Goal: Task Accomplishment & Management: Manage account settings

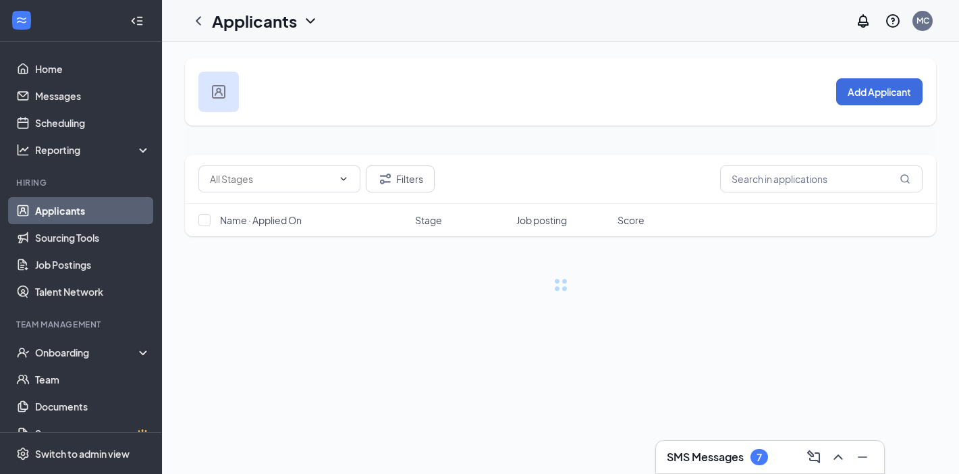
click at [86, 211] on link "Applicants" at bounding box center [92, 210] width 115 height 27
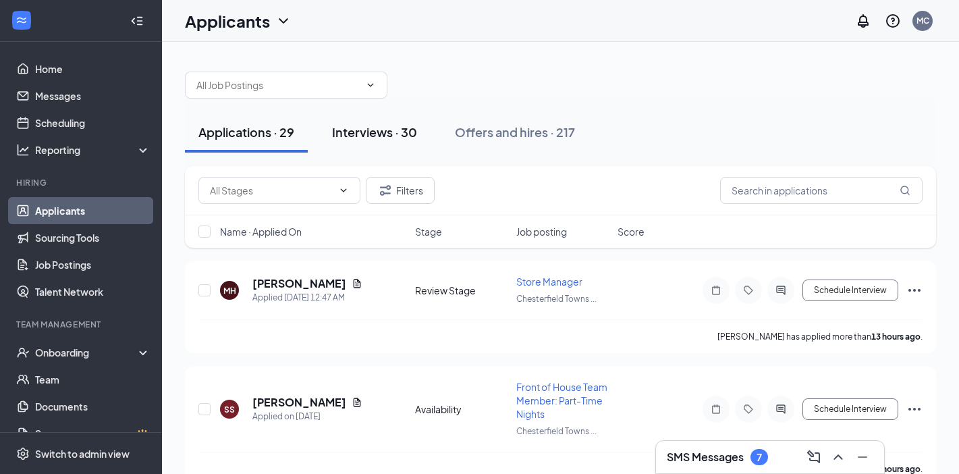
click at [403, 124] on div "Interviews · 30" at bounding box center [374, 132] width 85 height 17
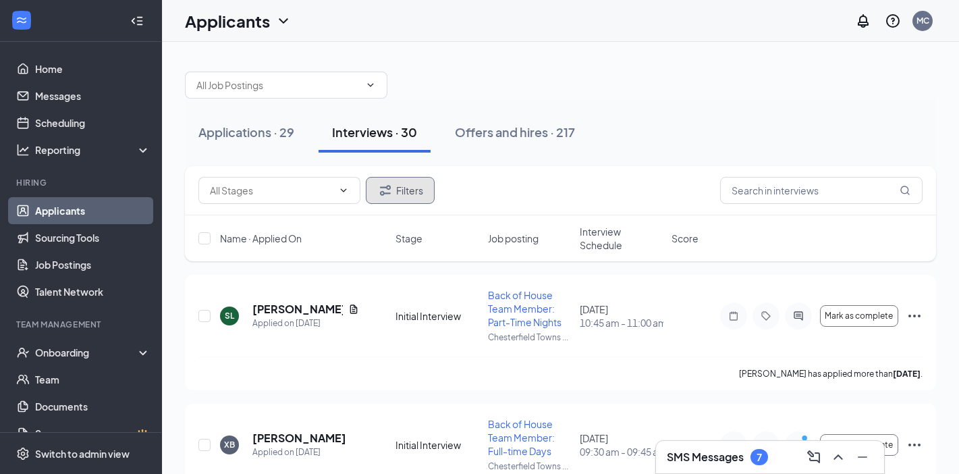
click at [397, 191] on button "Filters" at bounding box center [400, 190] width 69 height 27
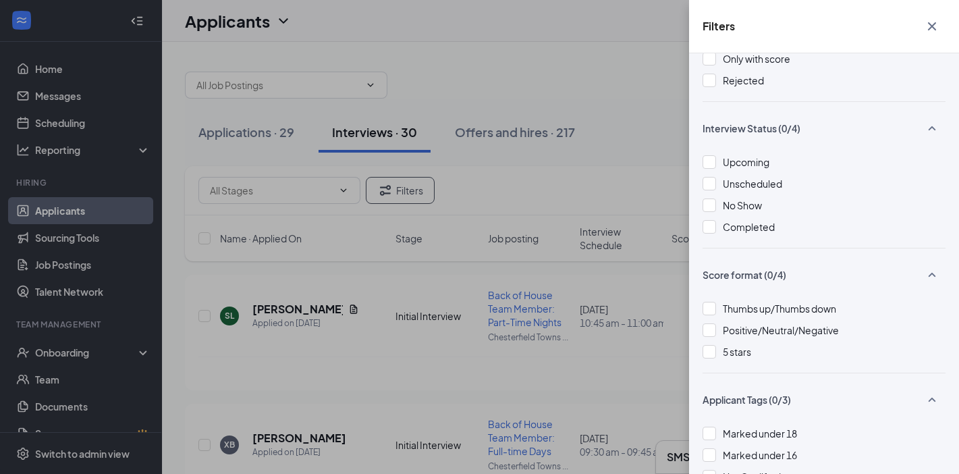
scroll to position [90, 0]
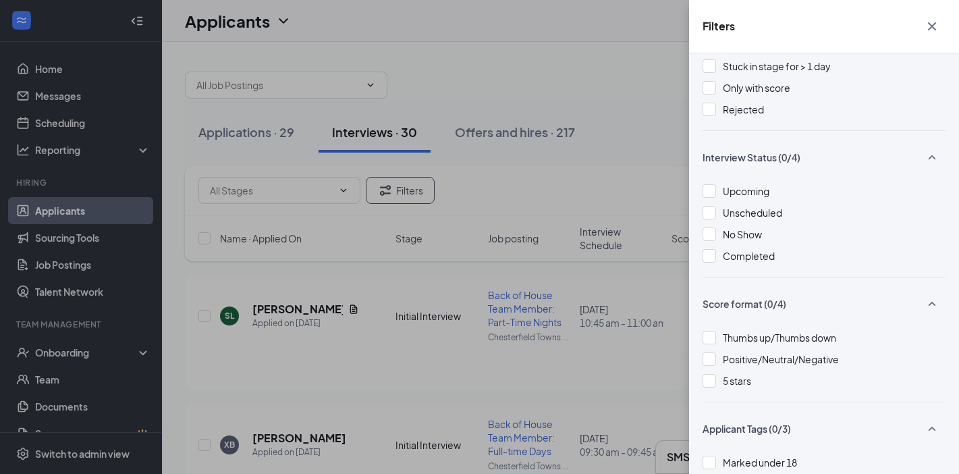
click at [546, 175] on div "Filters Applicant Status (0/5) Unread message Hasn't messaged back Stuck in sta…" at bounding box center [479, 237] width 959 height 474
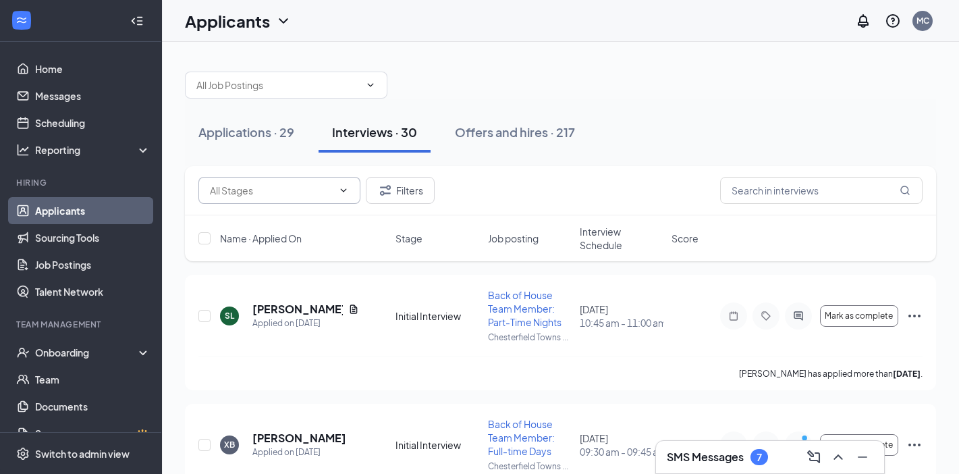
click at [327, 202] on span at bounding box center [279, 190] width 162 height 27
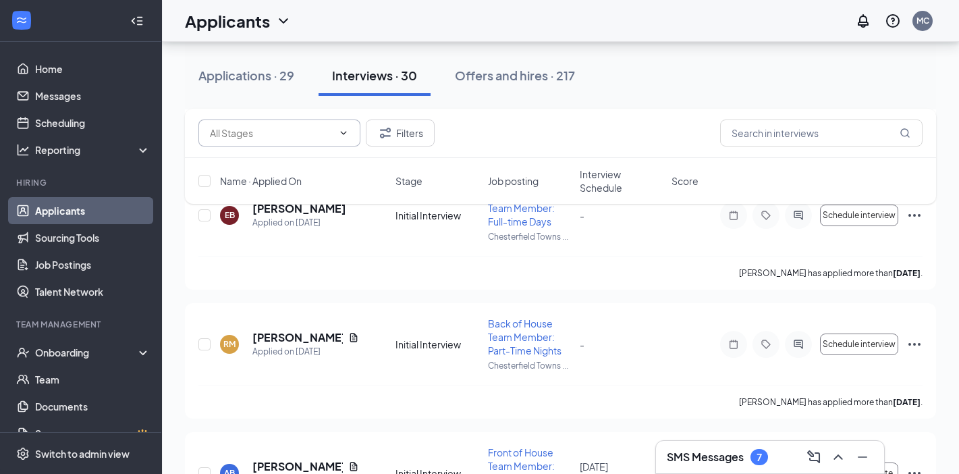
scroll to position [609, 0]
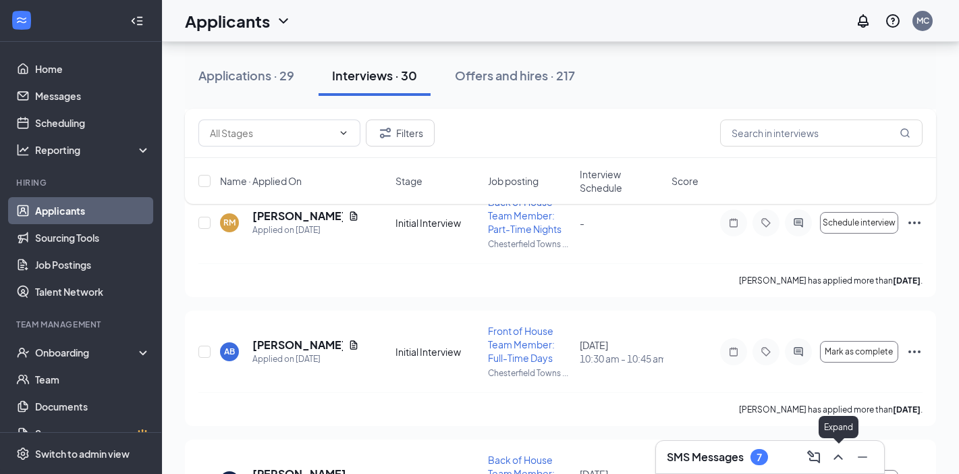
click at [841, 454] on icon "ChevronUp" at bounding box center [838, 457] width 16 height 16
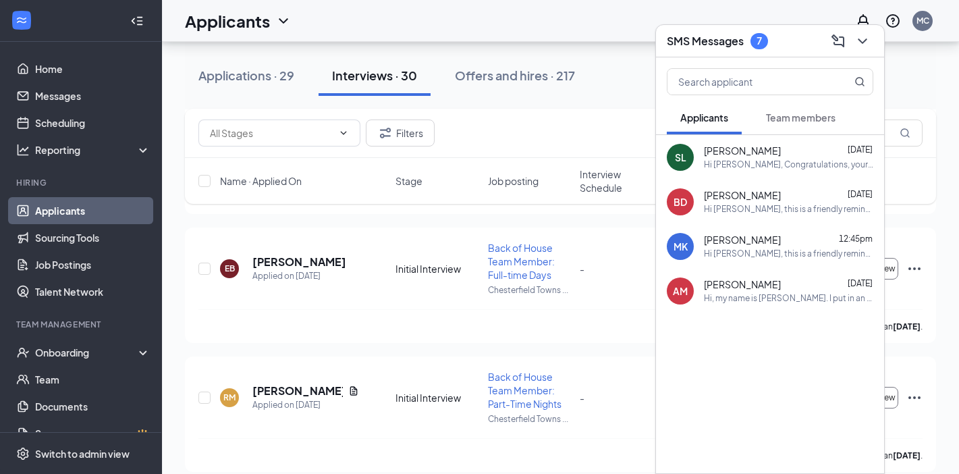
scroll to position [335, 0]
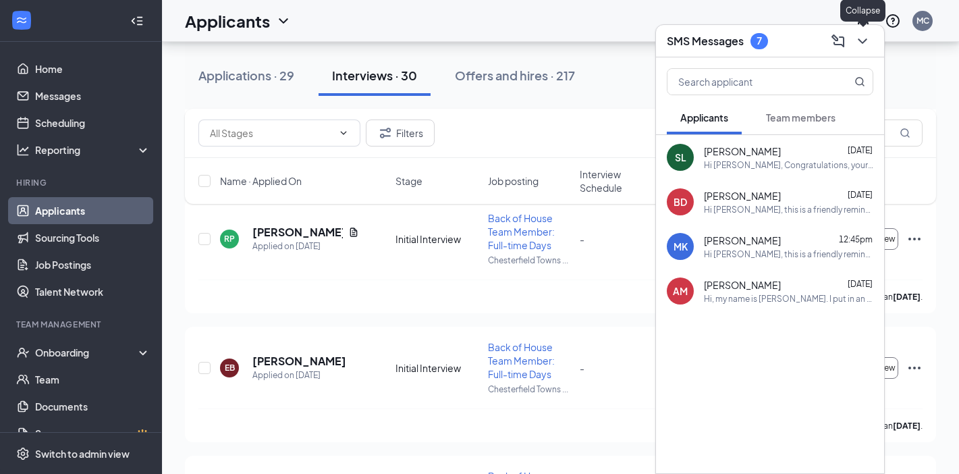
click at [862, 41] on icon "ChevronDown" at bounding box center [862, 40] width 9 height 5
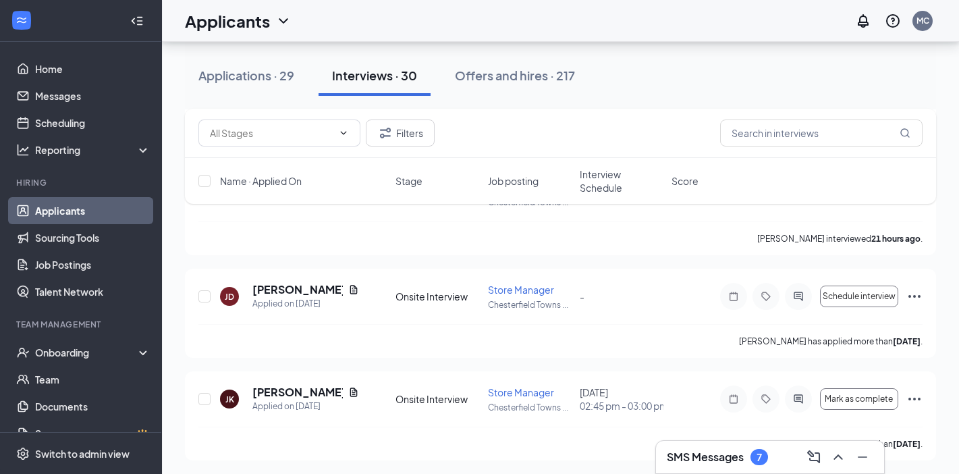
scroll to position [917, 0]
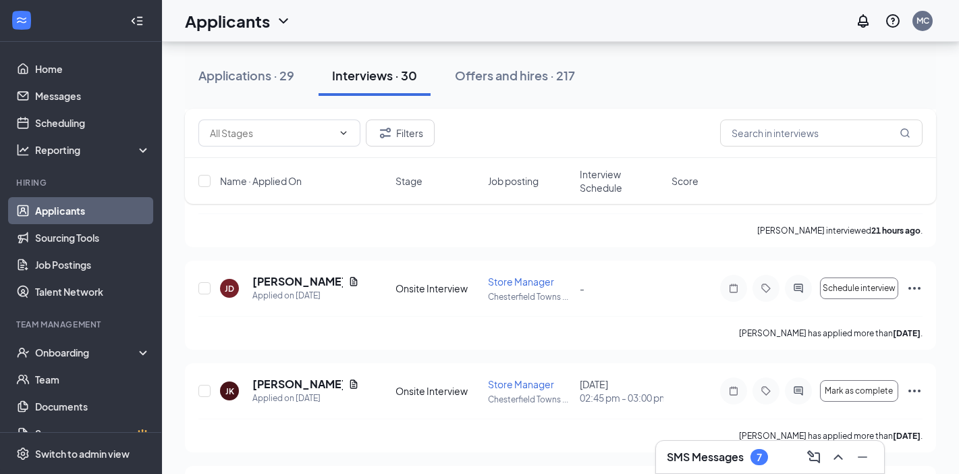
click at [616, 190] on span "Interview Schedule" at bounding box center [622, 180] width 84 height 27
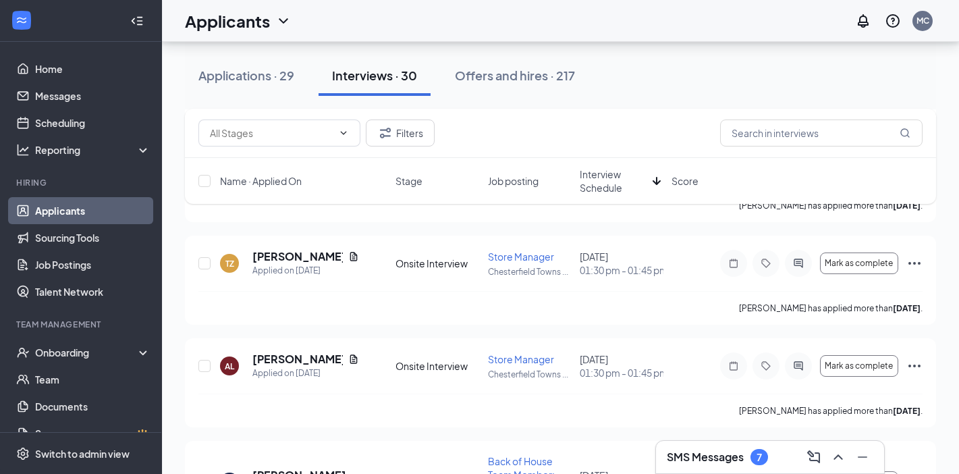
scroll to position [920, 0]
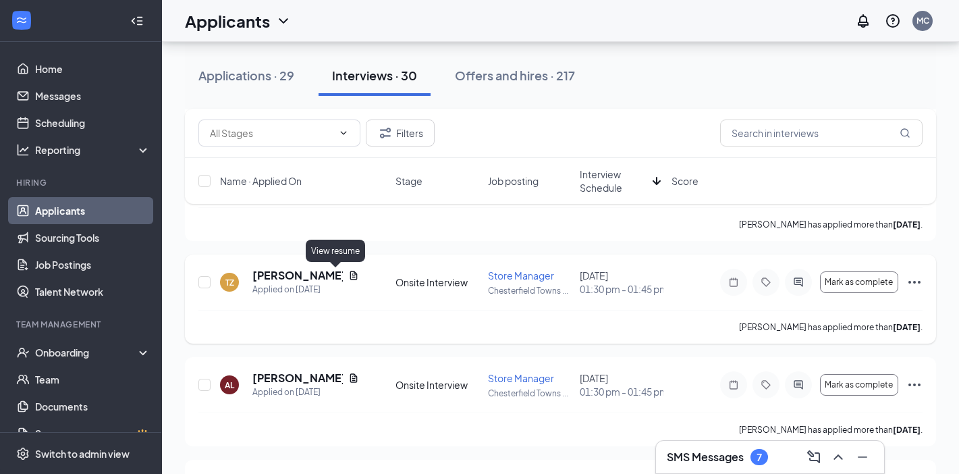
click at [348, 275] on icon "Document" at bounding box center [353, 275] width 11 height 11
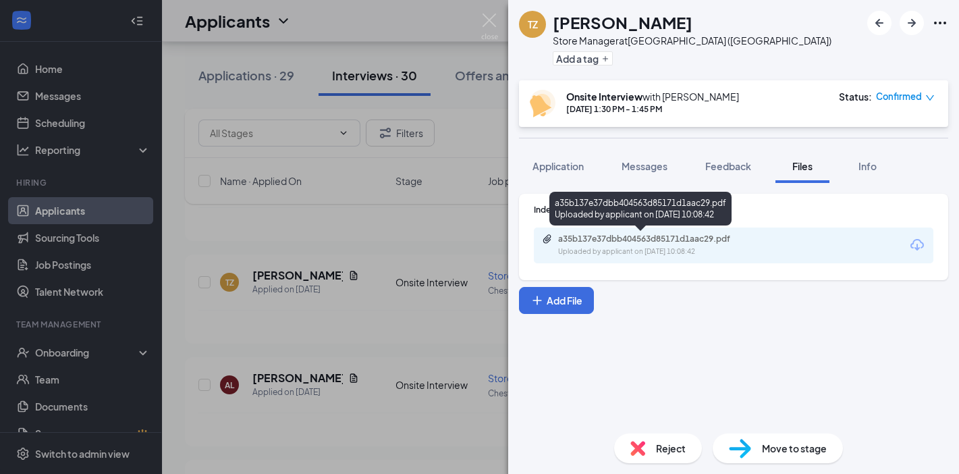
click at [715, 244] on div "a35b137e37dbb404563d85171d1aac29.pdf Uploaded by applicant on [DATE] 10:08:42" at bounding box center [651, 246] width 219 height 24
click at [495, 20] on img at bounding box center [489, 26] width 17 height 26
click at [486, 21] on div "Applicants MC" at bounding box center [560, 21] width 797 height 42
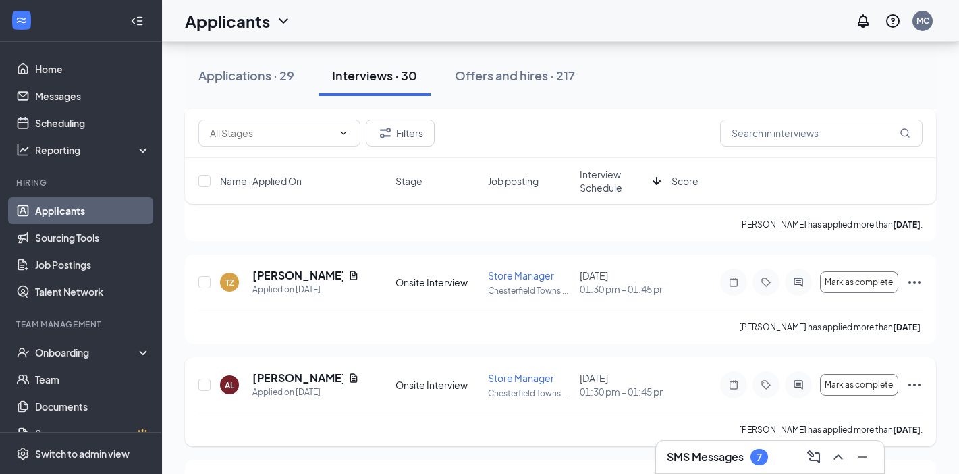
click at [348, 373] on icon "Document" at bounding box center [353, 378] width 11 height 11
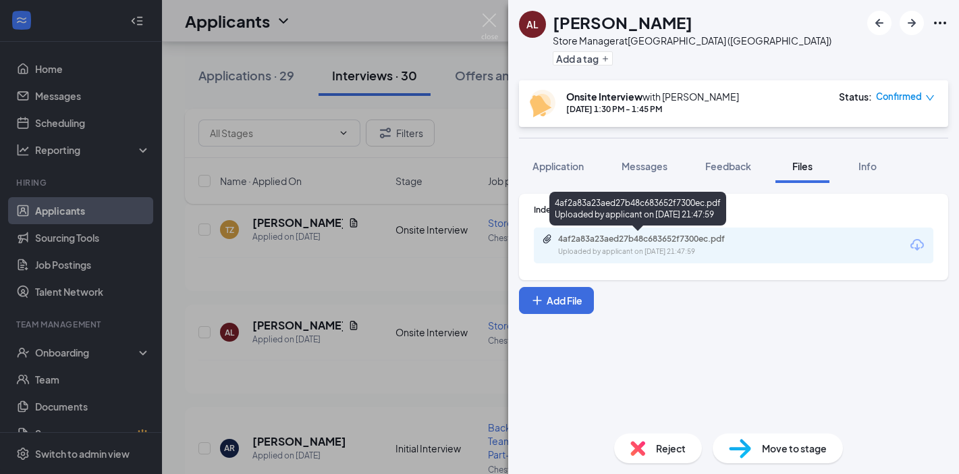
click at [701, 234] on div "4af2a83a23aed27b48c683652f7300ec.pdf" at bounding box center [652, 239] width 189 height 11
click at [487, 26] on img at bounding box center [489, 26] width 17 height 26
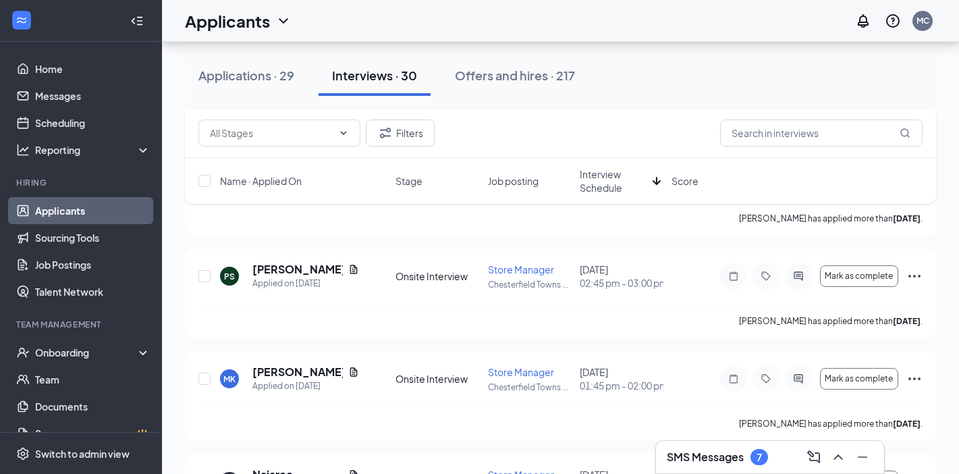
scroll to position [619, 0]
click at [294, 368] on h5 "[PERSON_NAME]" at bounding box center [297, 371] width 90 height 15
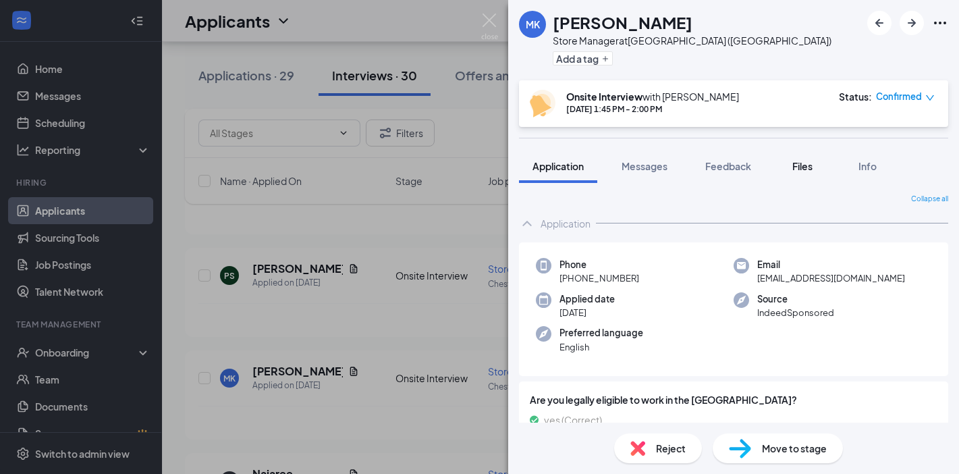
click at [812, 166] on span "Files" at bounding box center [802, 166] width 20 height 12
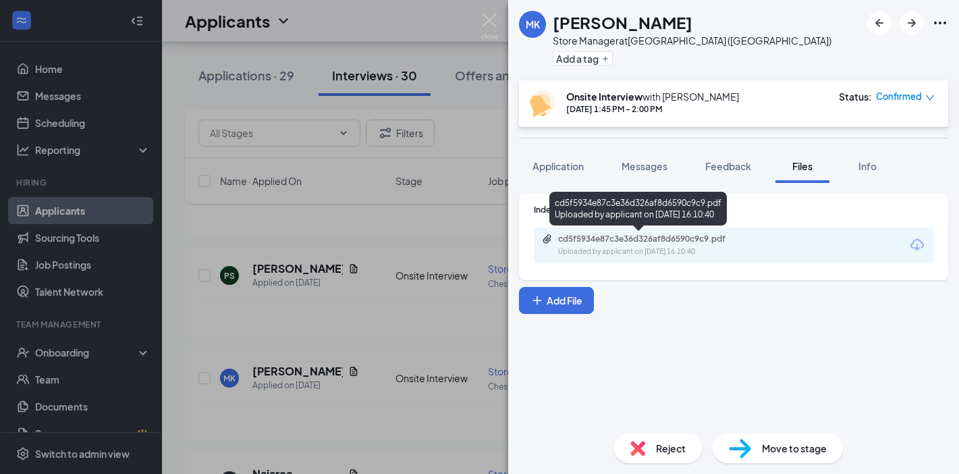
click at [695, 241] on div "cd5f5934e87c3e36d326af8d6590c9c9.pdf" at bounding box center [652, 239] width 189 height 11
click at [487, 16] on img at bounding box center [489, 26] width 17 height 26
click at [491, 22] on div "Applicants MC" at bounding box center [560, 21] width 797 height 42
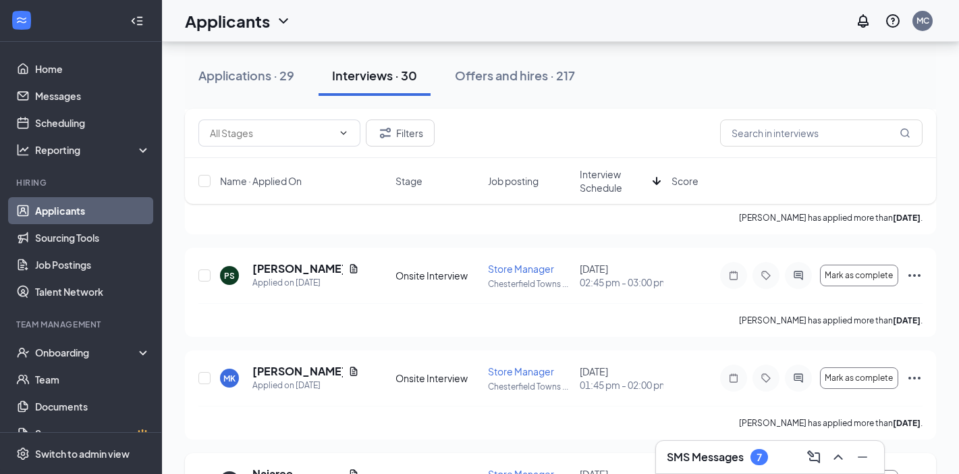
scroll to position [753, 0]
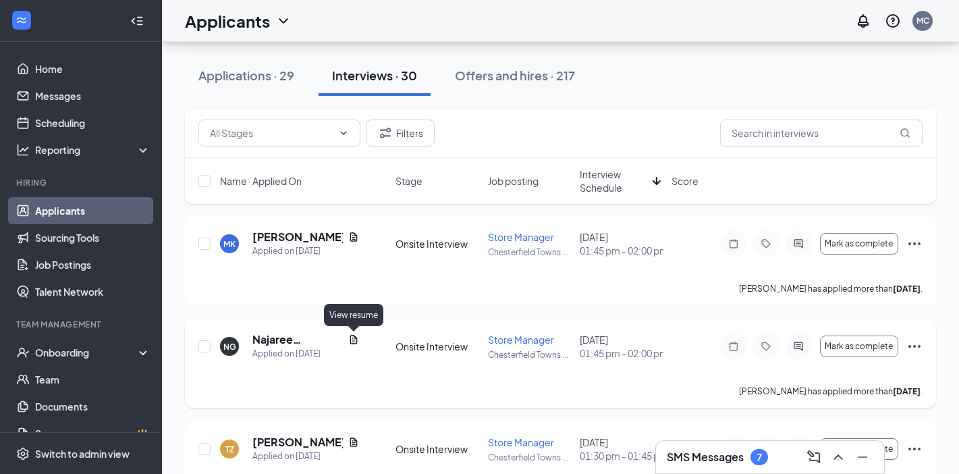
click at [352, 341] on icon "Document" at bounding box center [353, 339] width 11 height 11
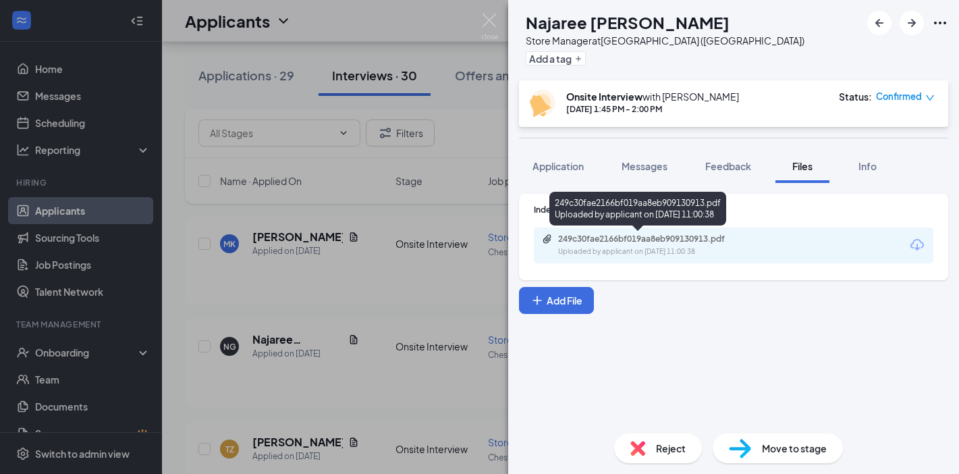
click at [673, 240] on div "249c30fae2166bf019aa8eb909130913.pdf" at bounding box center [652, 239] width 189 height 11
click at [495, 30] on img at bounding box center [489, 26] width 17 height 26
click at [491, 24] on div "Applicants MC" at bounding box center [560, 21] width 797 height 42
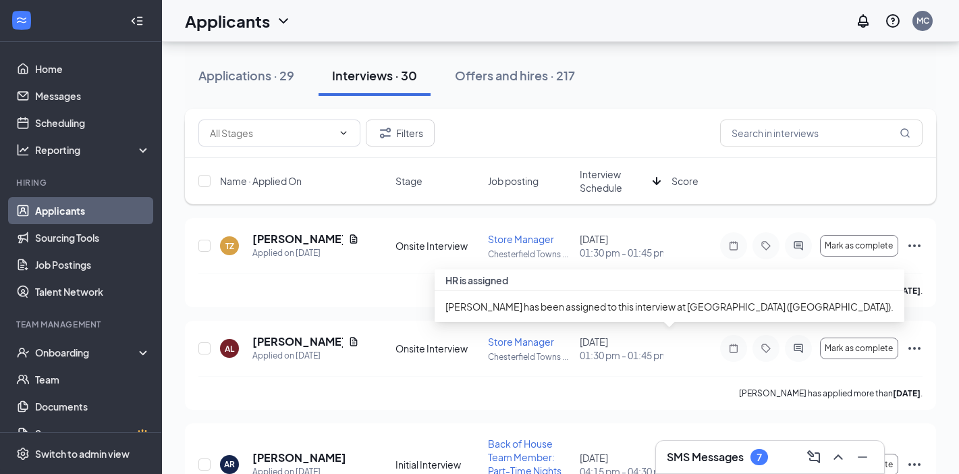
scroll to position [972, 0]
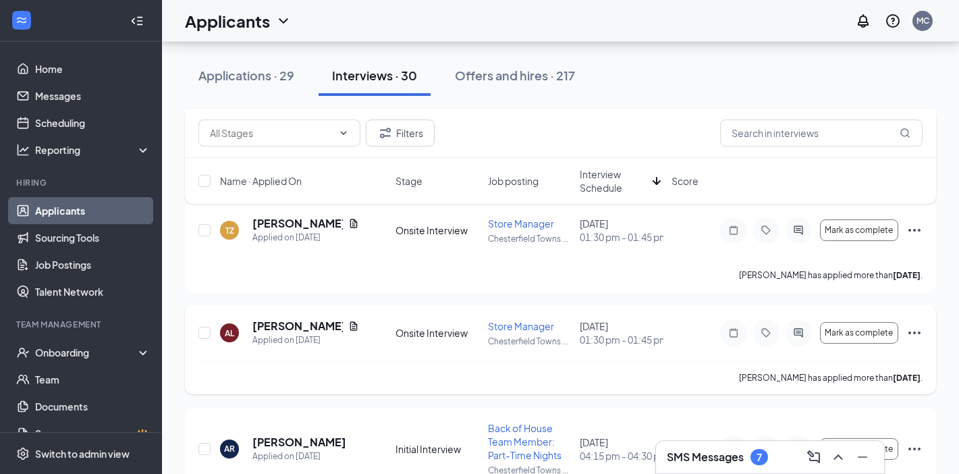
click at [543, 325] on span "Store Manager" at bounding box center [521, 326] width 66 height 12
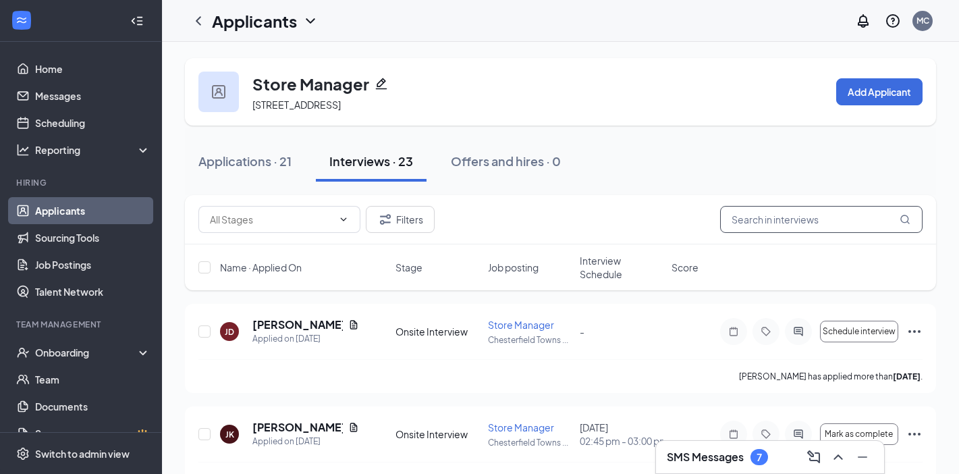
click at [765, 223] on input "text" at bounding box center [821, 219] width 202 height 27
type input "[PERSON_NAME]"
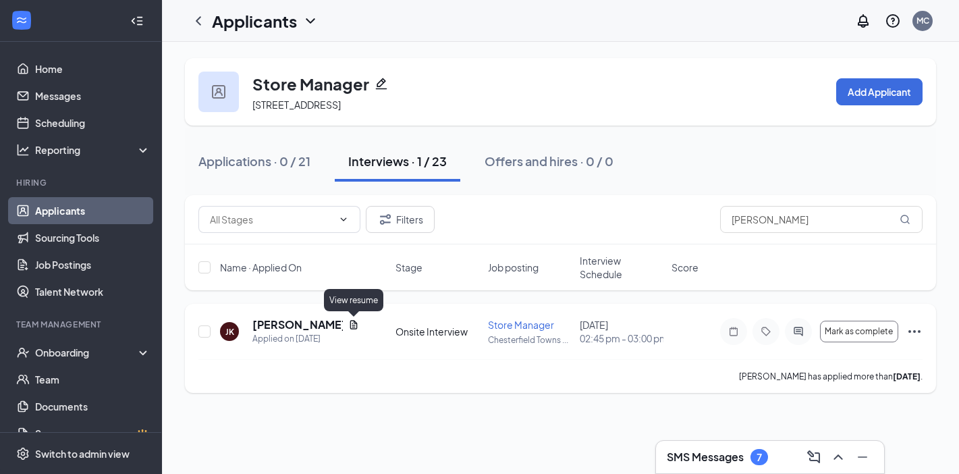
click at [353, 325] on icon "Document" at bounding box center [353, 324] width 11 height 11
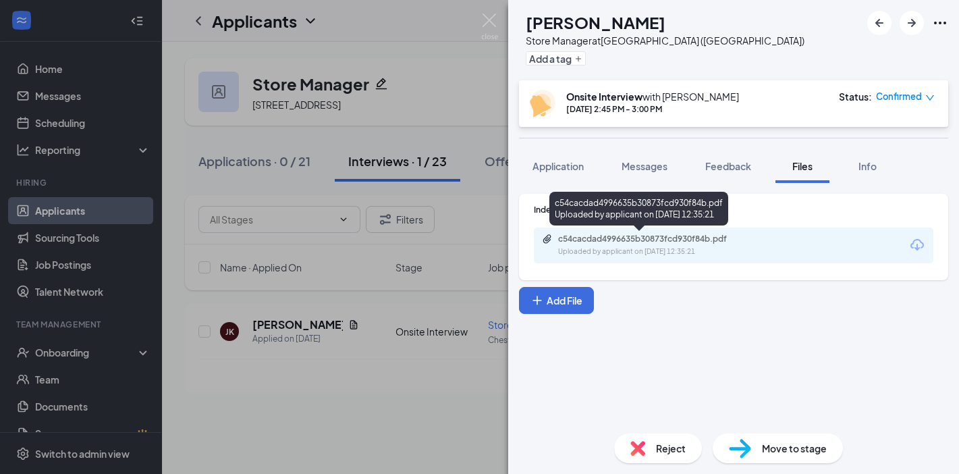
click at [666, 248] on div "Uploaded by applicant on [DATE] 12:35:21" at bounding box center [659, 251] width 202 height 11
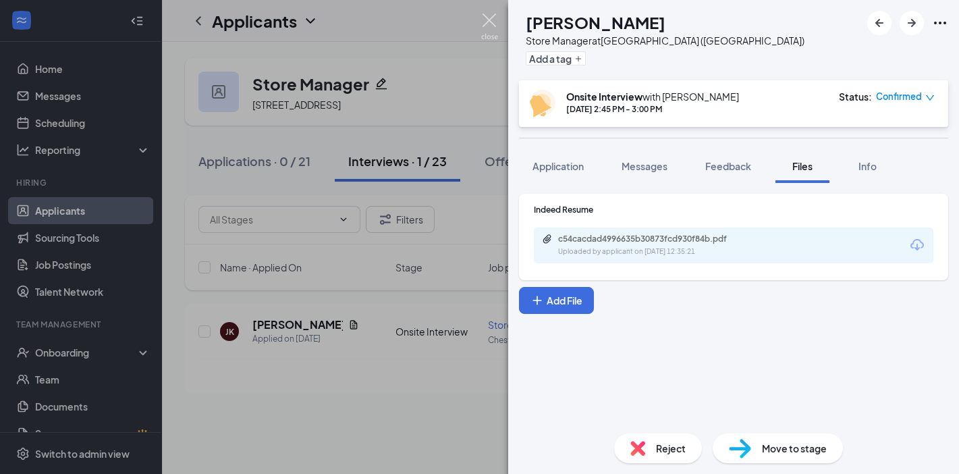
click at [490, 28] on img at bounding box center [489, 26] width 17 height 26
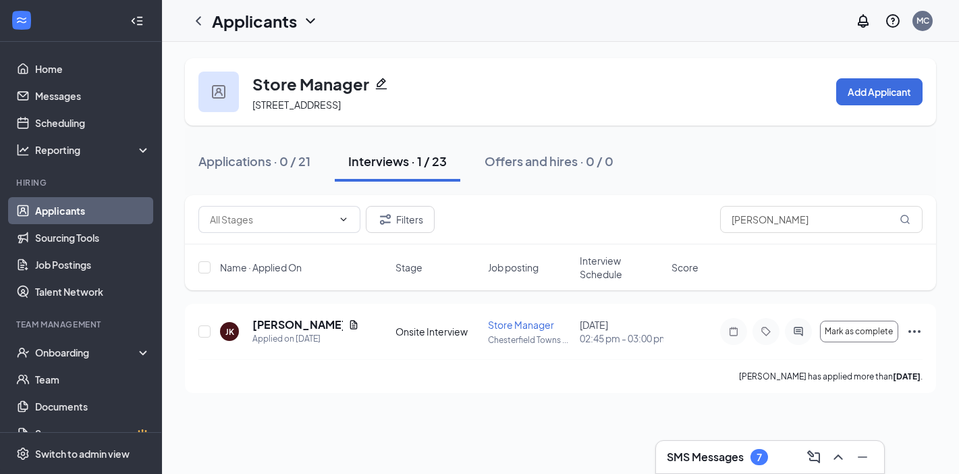
click at [111, 206] on link "Applicants" at bounding box center [92, 210] width 115 height 27
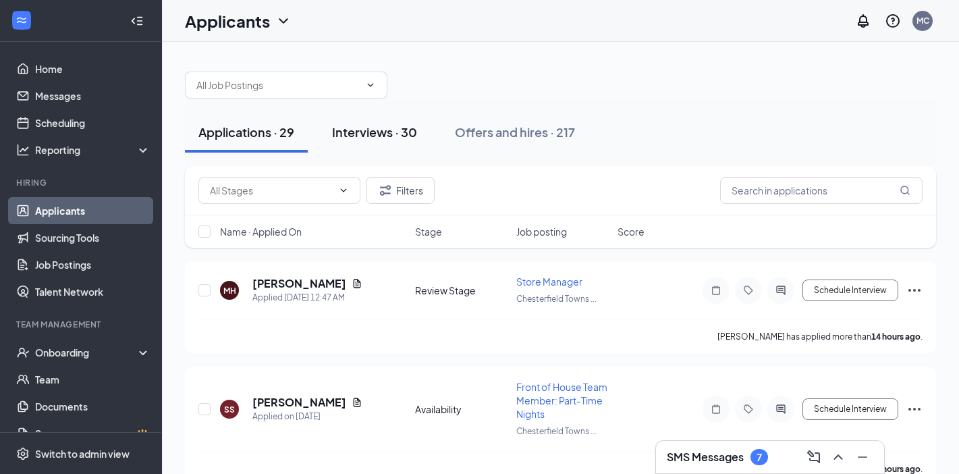
click at [394, 130] on div "Interviews · 30" at bounding box center [374, 132] width 85 height 17
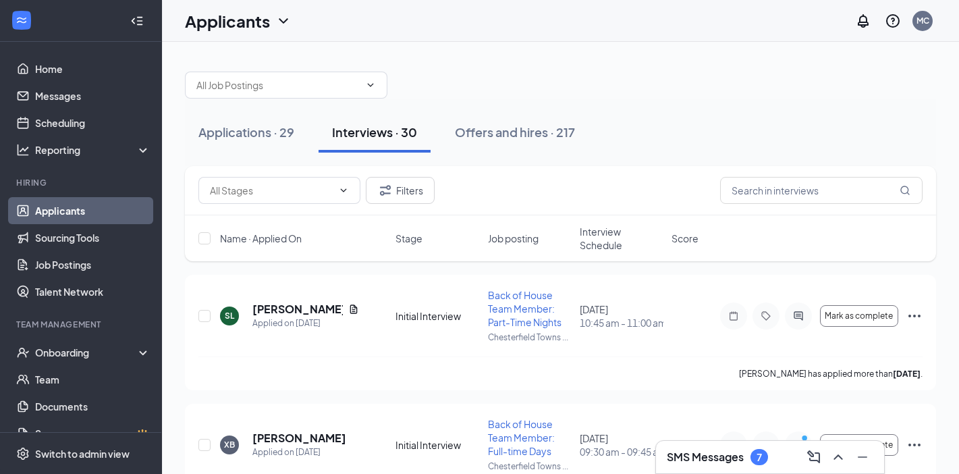
click at [514, 237] on span "Job posting" at bounding box center [513, 238] width 51 height 13
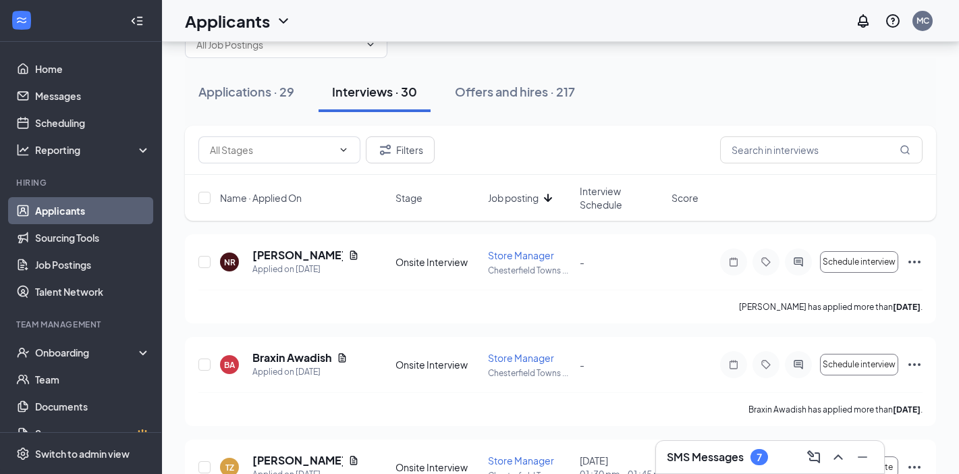
scroll to position [41, 0]
click at [917, 262] on icon "Ellipses" at bounding box center [914, 261] width 16 height 16
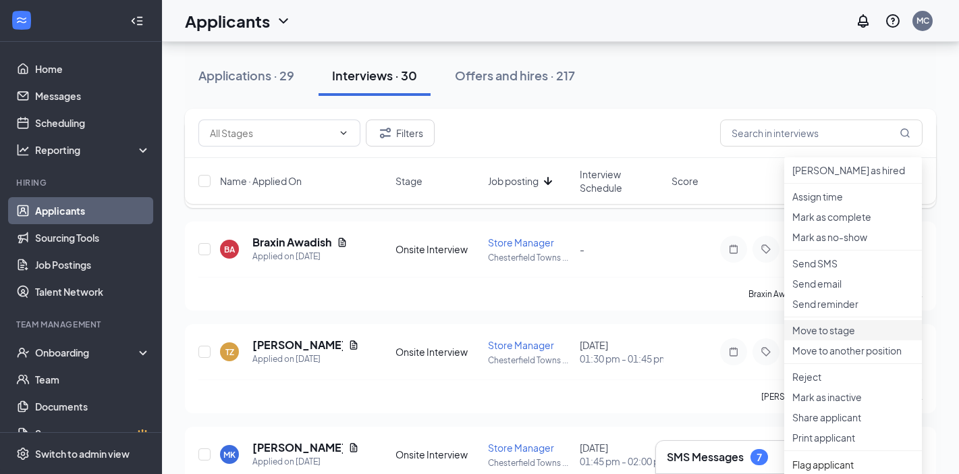
scroll to position [206, 0]
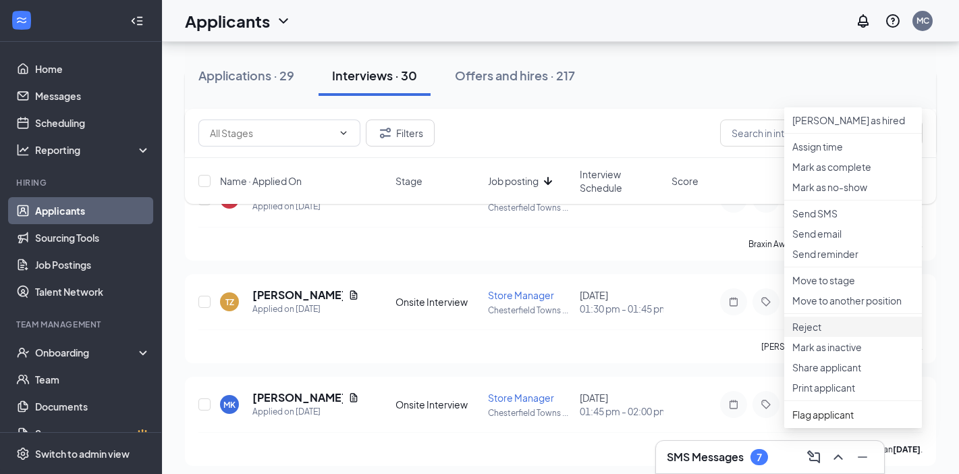
click at [826, 333] on p "Reject" at bounding box center [852, 326] width 121 height 13
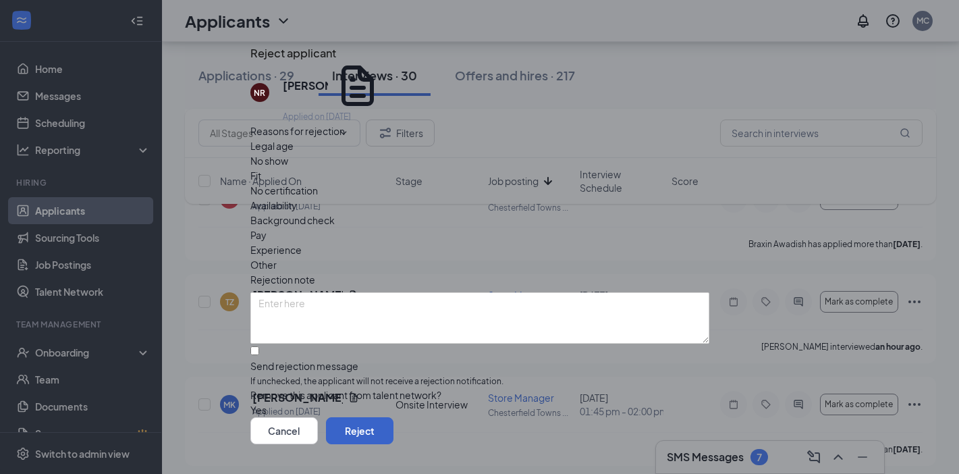
click at [394, 417] on button "Reject" at bounding box center [359, 430] width 67 height 27
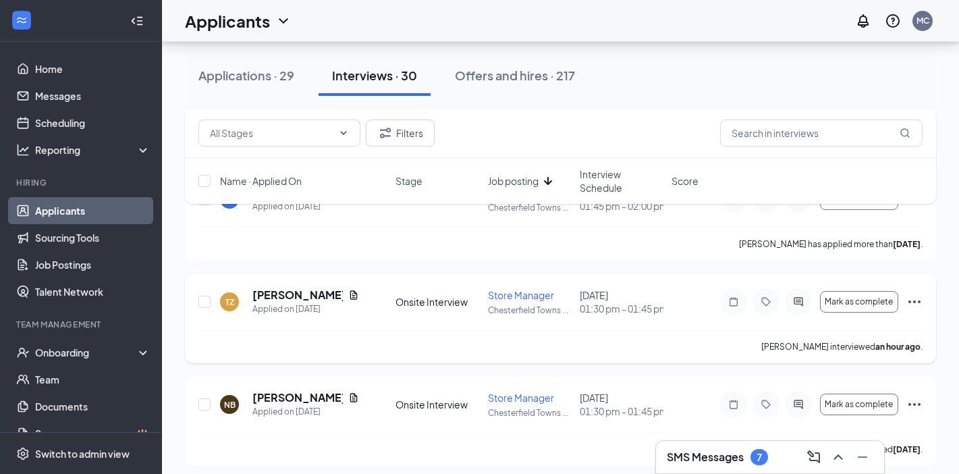
scroll to position [0, 0]
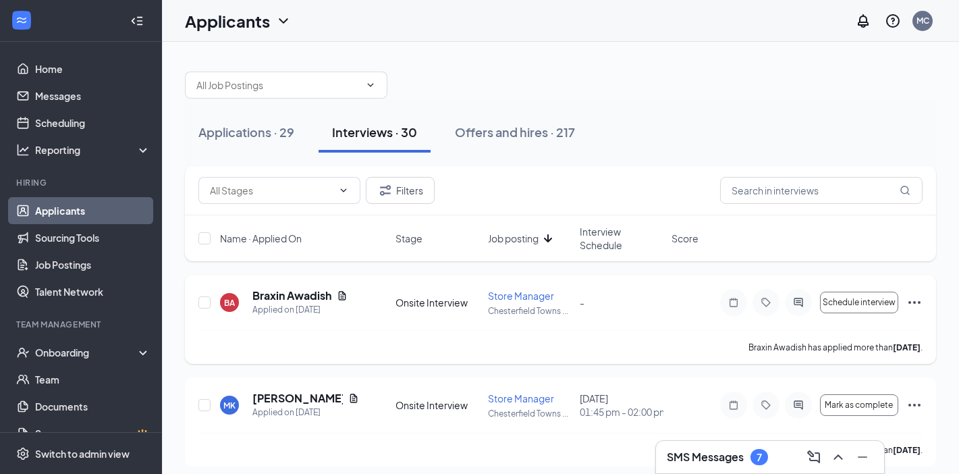
click at [909, 302] on icon "Ellipses" at bounding box center [915, 302] width 12 height 3
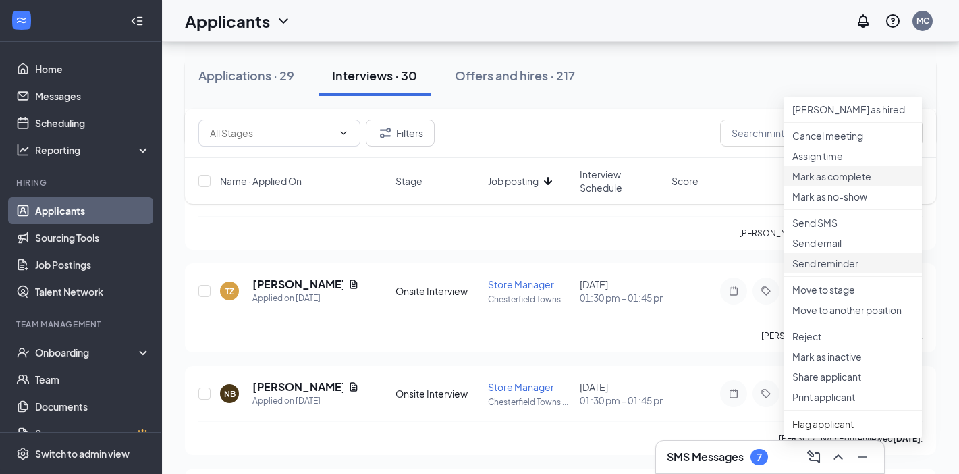
scroll to position [221, 0]
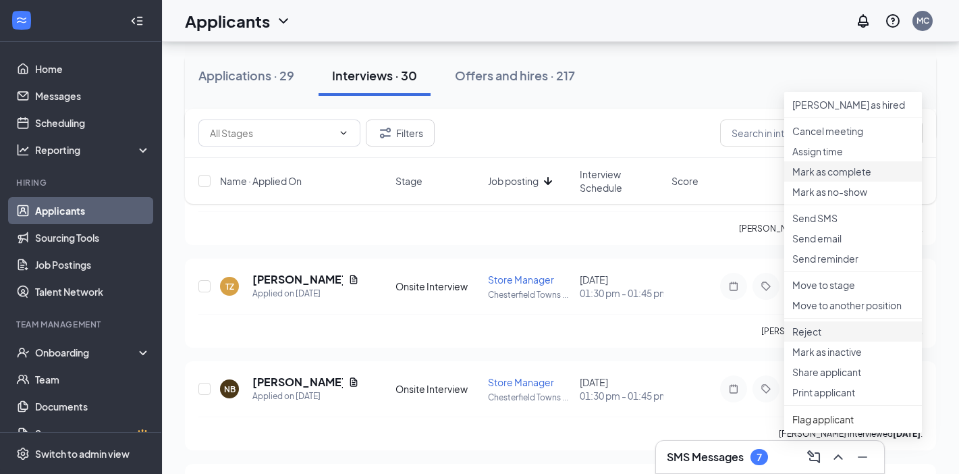
click at [849, 342] on li "Reject" at bounding box center [853, 331] width 138 height 20
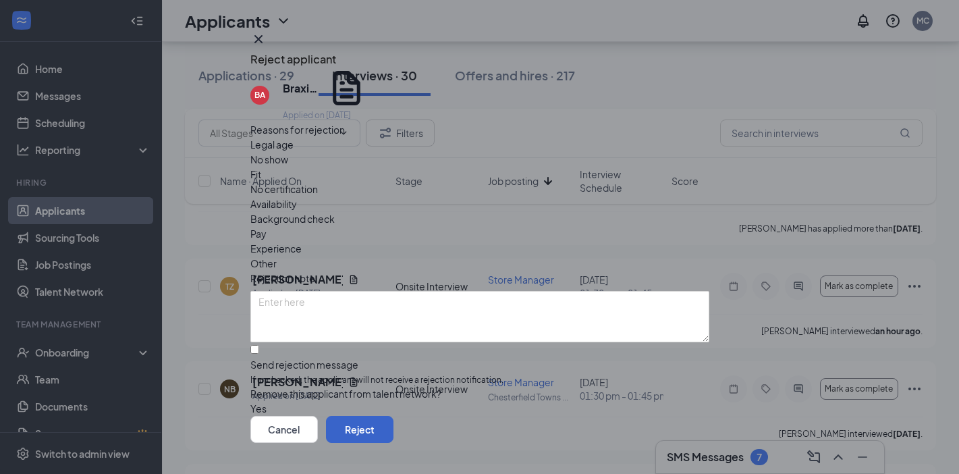
click at [394, 416] on button "Reject" at bounding box center [359, 429] width 67 height 27
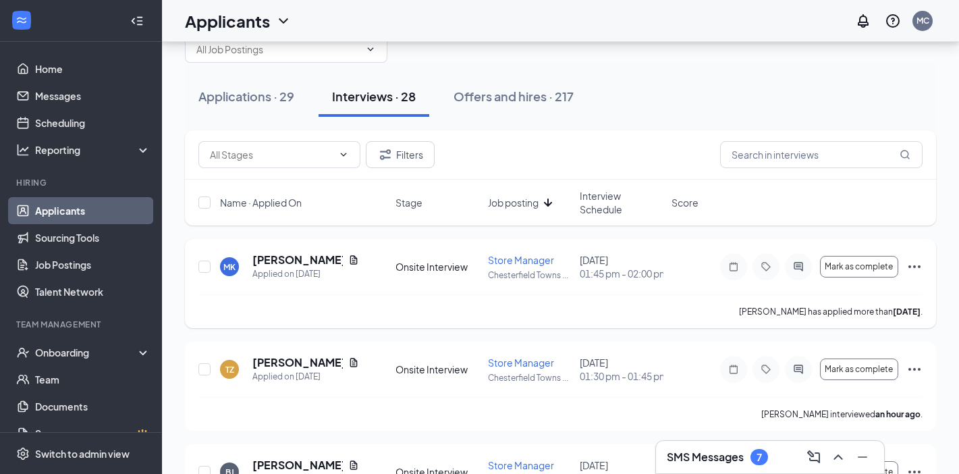
scroll to position [0, 0]
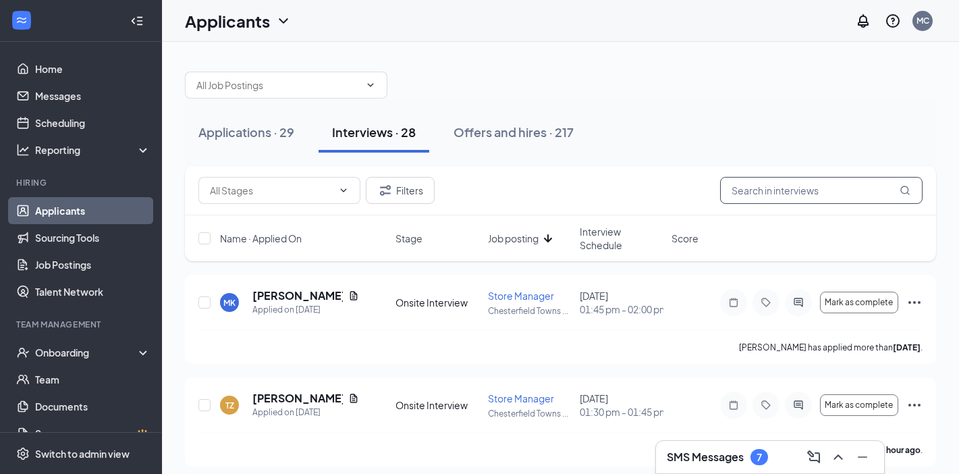
click at [785, 184] on input "text" at bounding box center [821, 190] width 202 height 27
type input "[PERSON_NAME]"
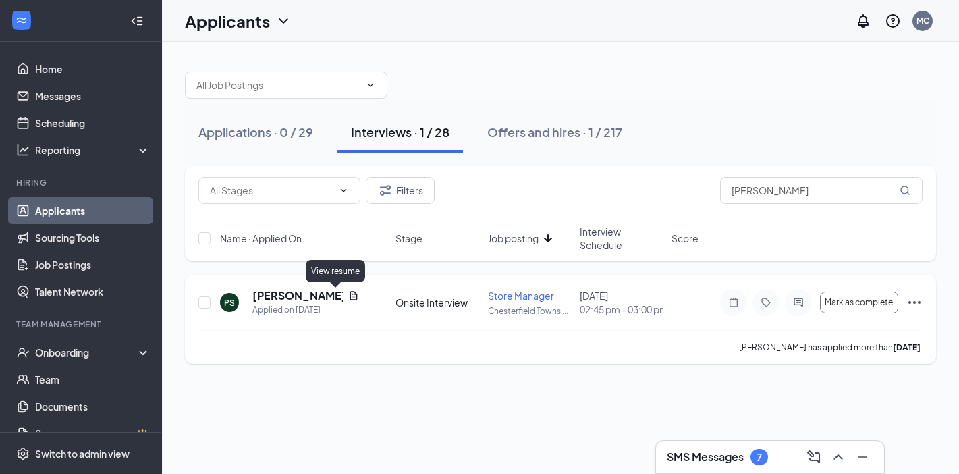
click at [348, 296] on icon "Document" at bounding box center [353, 295] width 11 height 11
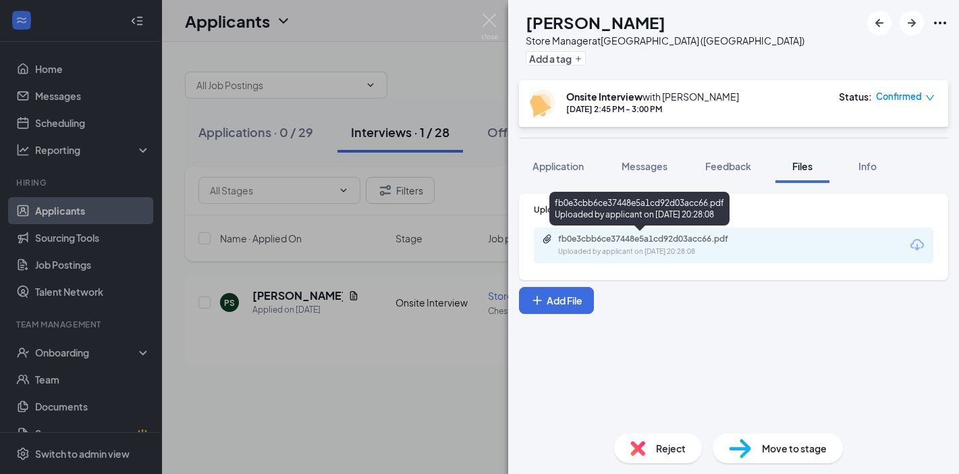
click at [686, 240] on div "fb0e3cbb6ce37448e5a1cd92d03acc66.pdf" at bounding box center [652, 239] width 189 height 11
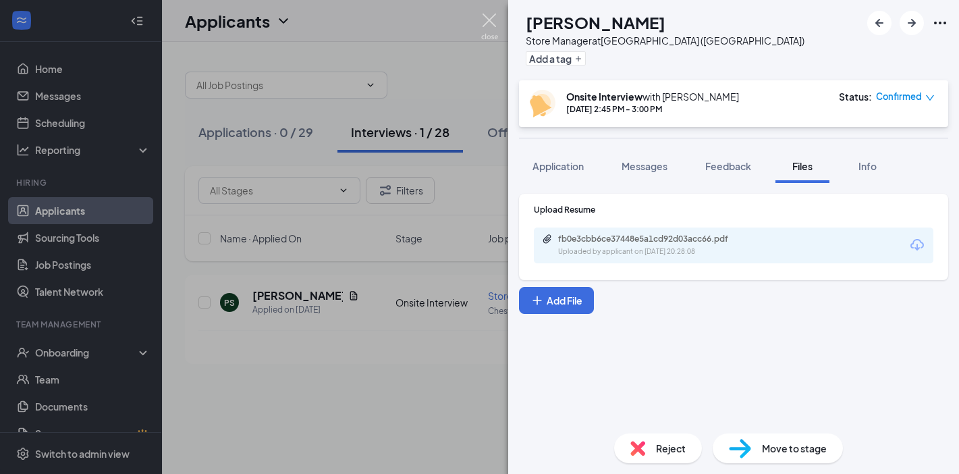
click at [491, 24] on img at bounding box center [489, 26] width 17 height 26
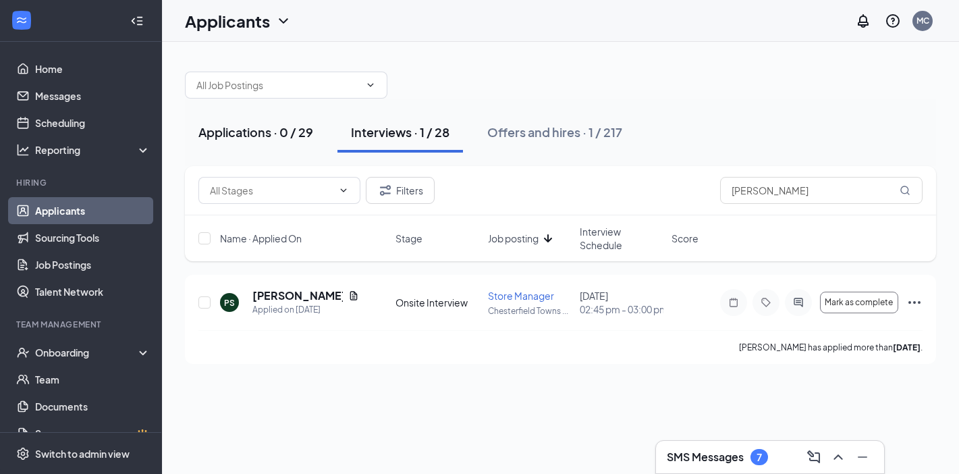
click at [271, 133] on div "Applications · 0 / 29" at bounding box center [255, 132] width 115 height 17
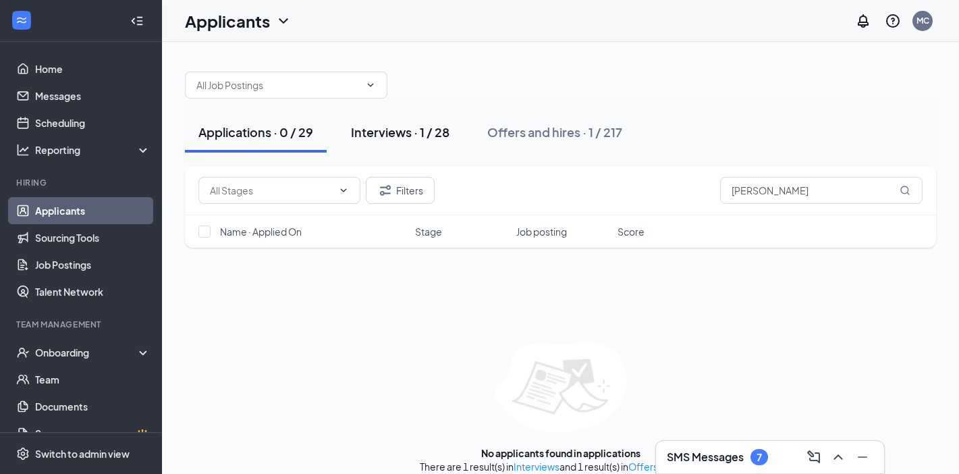
click at [394, 135] on div "Interviews · 1 / 28" at bounding box center [400, 132] width 99 height 17
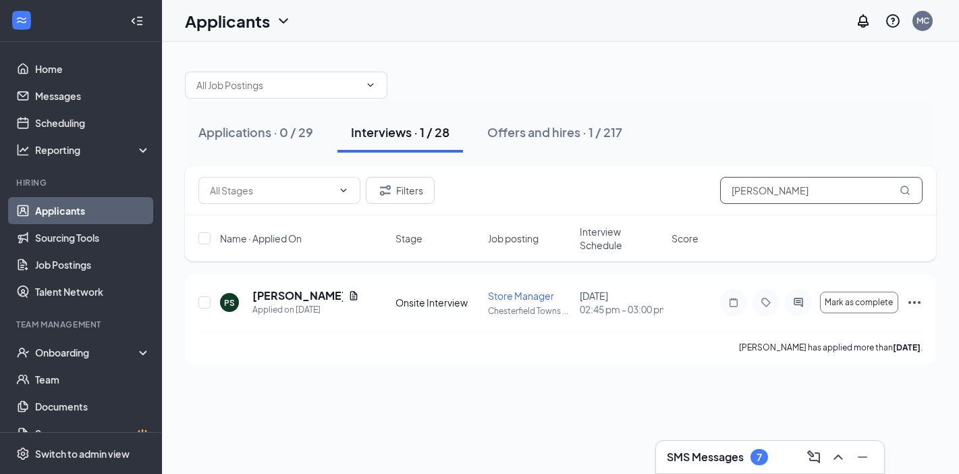
drag, startPoint x: 784, startPoint y: 195, endPoint x: 682, endPoint y: 163, distance: 107.6
click at [686, 165] on div "Applications · 0 / 29 Interviews · 1 / 28 Offers and hires · 1 / 217 Filters [P…" at bounding box center [560, 211] width 751 height 306
click at [603, 182] on div "Filters" at bounding box center [560, 190] width 724 height 27
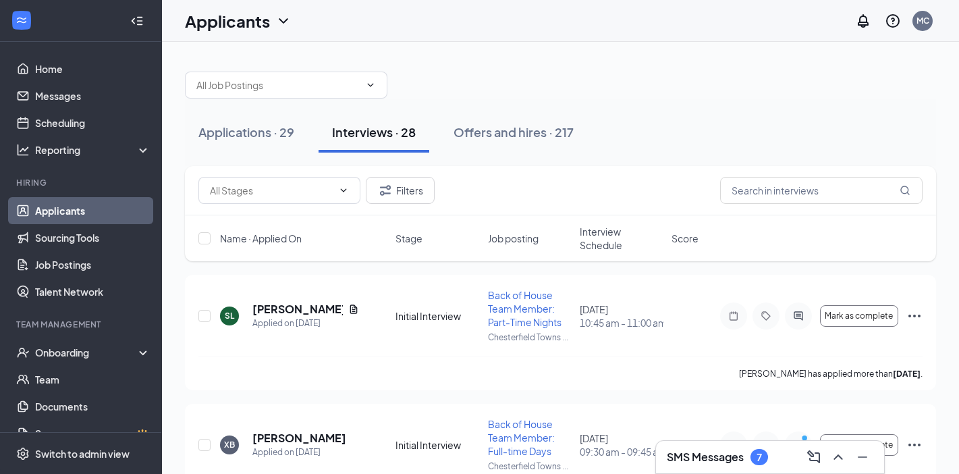
click at [524, 240] on span "Job posting" at bounding box center [513, 238] width 51 height 13
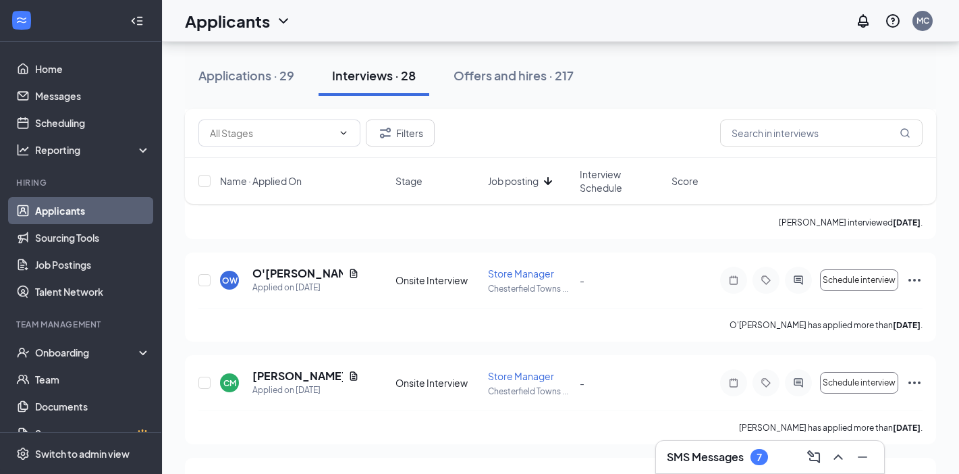
scroll to position [437, 0]
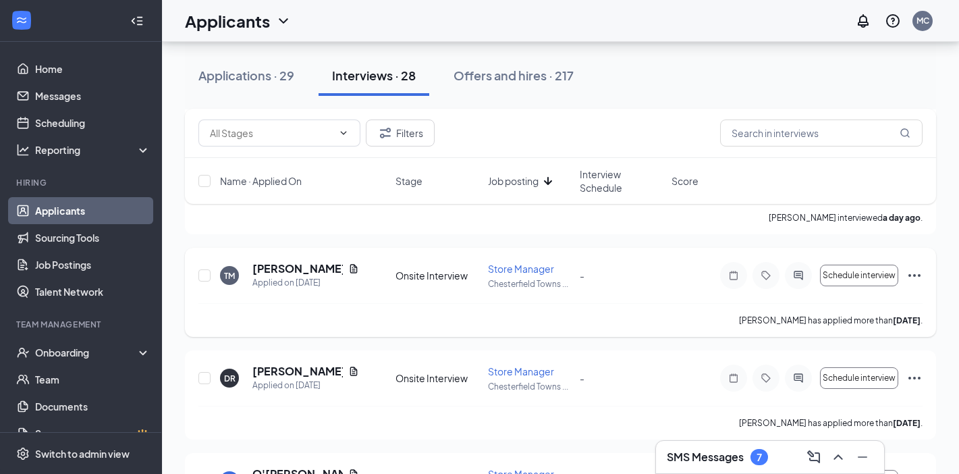
click at [917, 275] on icon "Ellipses" at bounding box center [914, 275] width 16 height 16
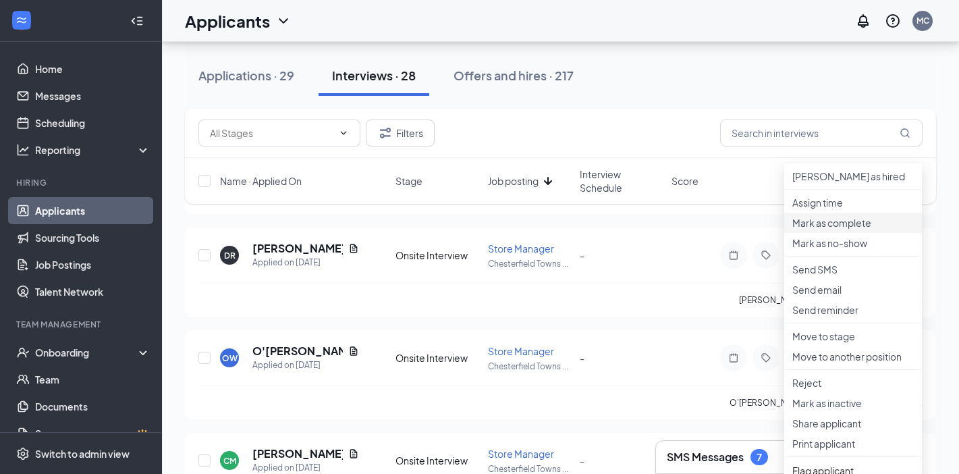
scroll to position [580, 0]
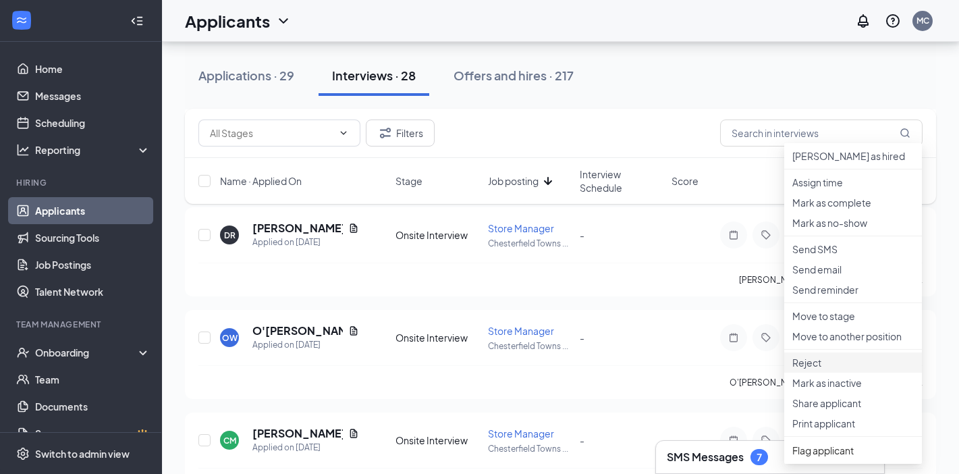
click at [814, 369] on p "Reject" at bounding box center [852, 362] width 121 height 13
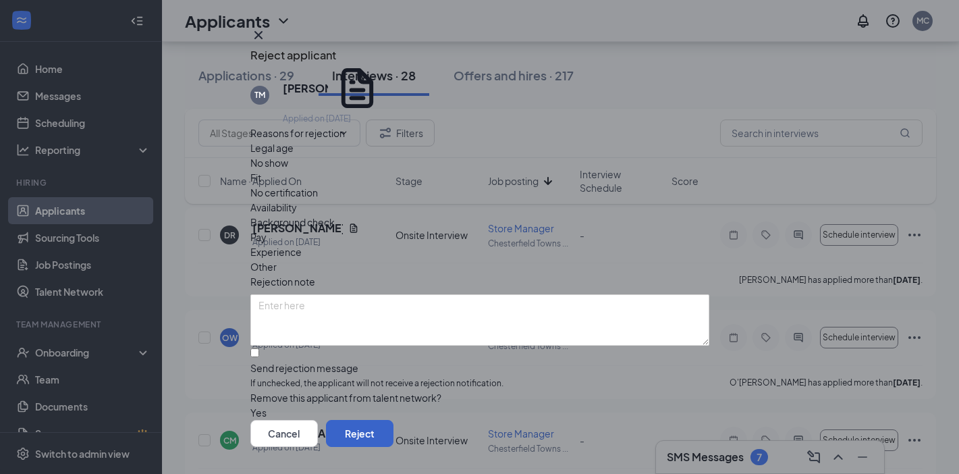
click at [394, 420] on button "Reject" at bounding box center [359, 433] width 67 height 27
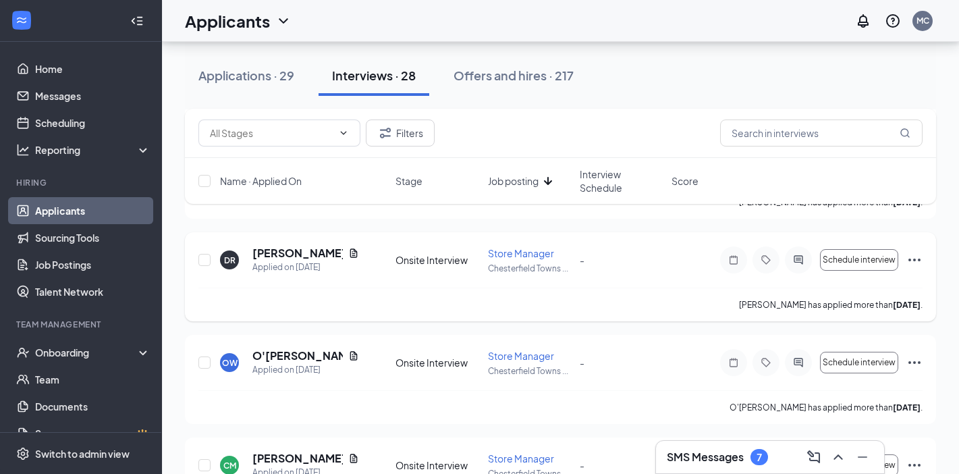
click at [919, 259] on icon "Ellipses" at bounding box center [915, 260] width 12 height 3
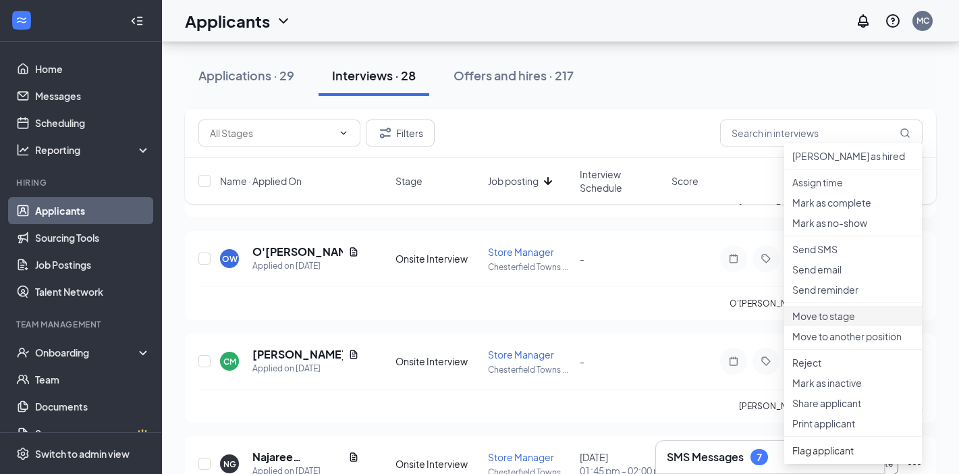
scroll to position [688, 0]
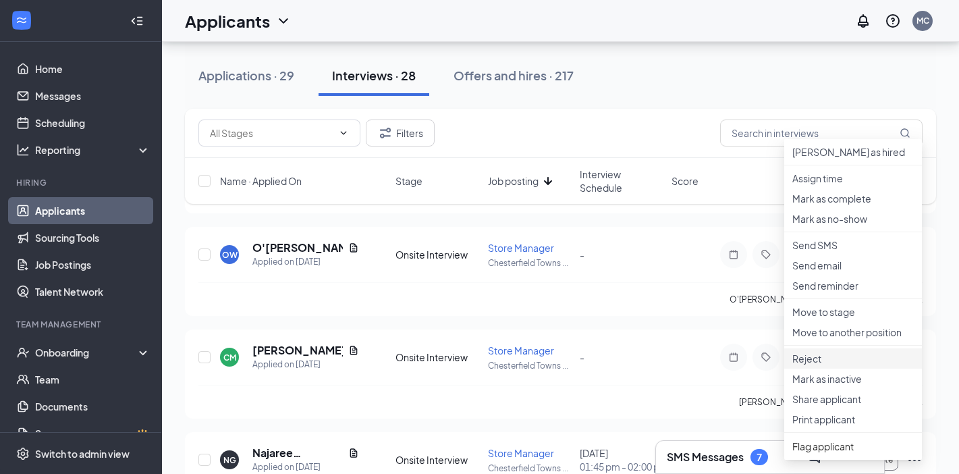
click at [831, 365] on p "Reject" at bounding box center [852, 358] width 121 height 13
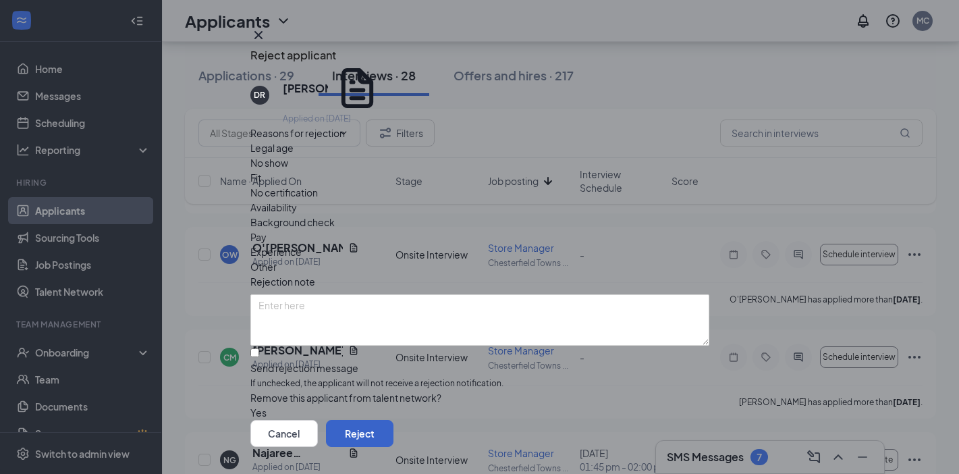
click at [394, 420] on button "Reject" at bounding box center [359, 433] width 67 height 27
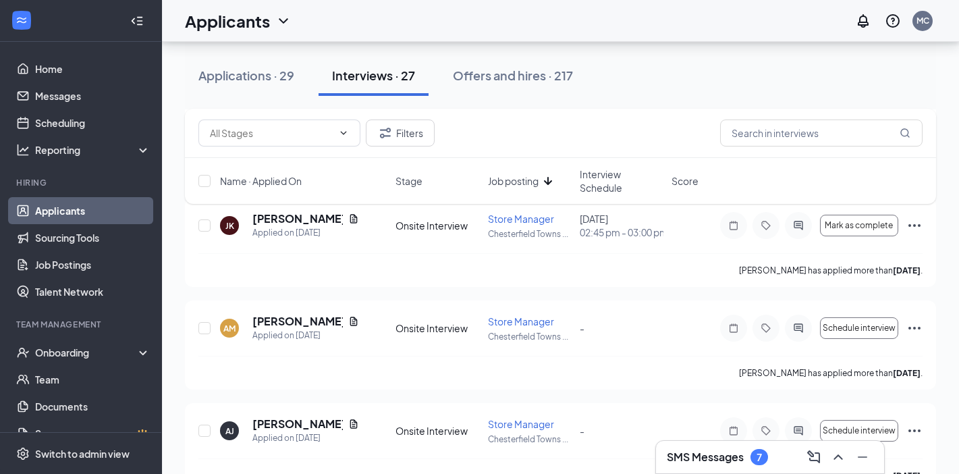
scroll to position [798, 0]
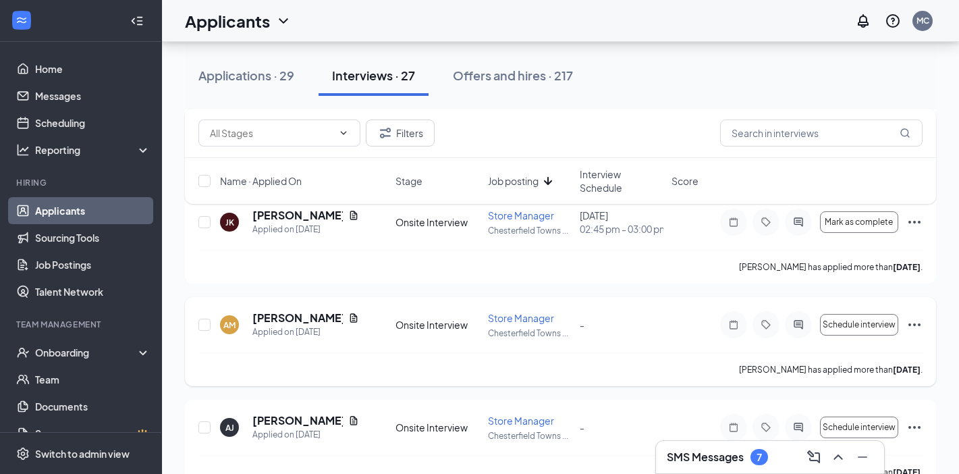
click at [915, 319] on icon "Ellipses" at bounding box center [914, 325] width 16 height 16
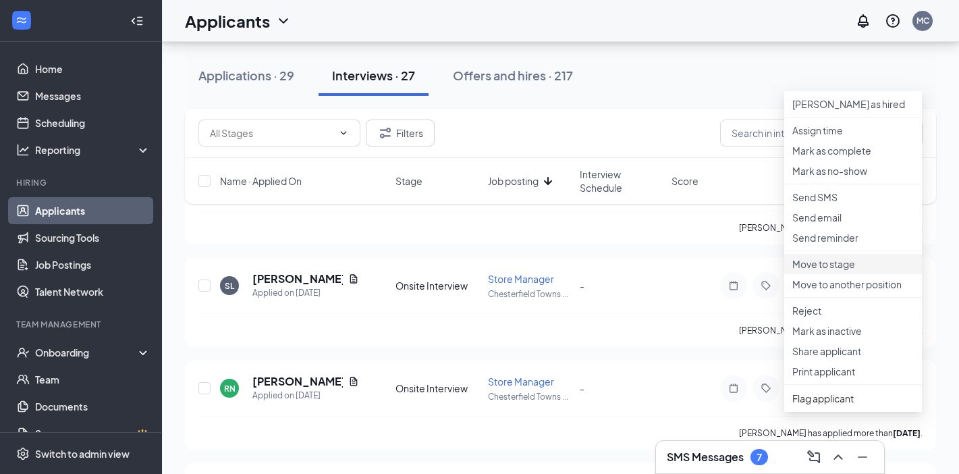
scroll to position [1045, 0]
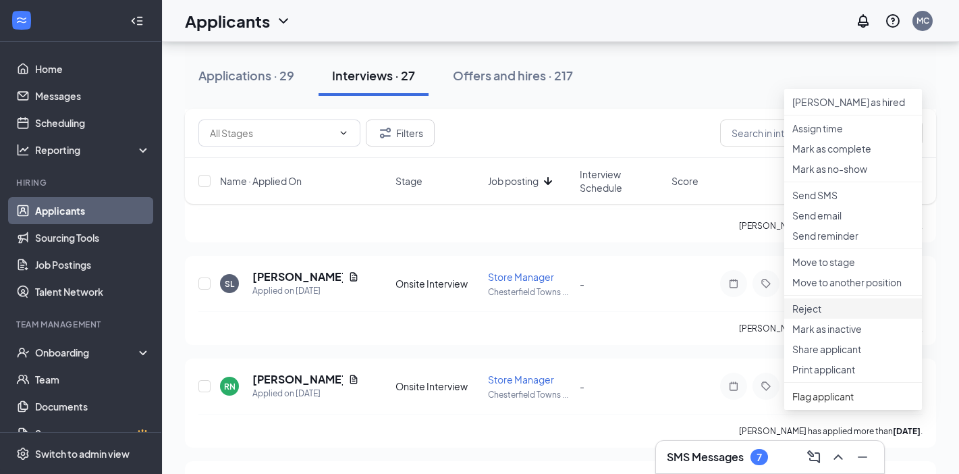
click at [825, 315] on p "Reject" at bounding box center [852, 308] width 121 height 13
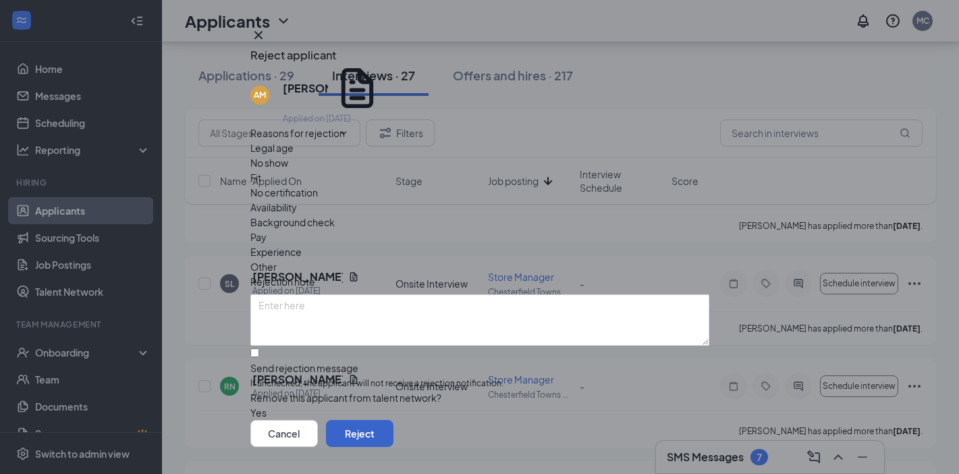
click at [394, 420] on button "Reject" at bounding box center [359, 433] width 67 height 27
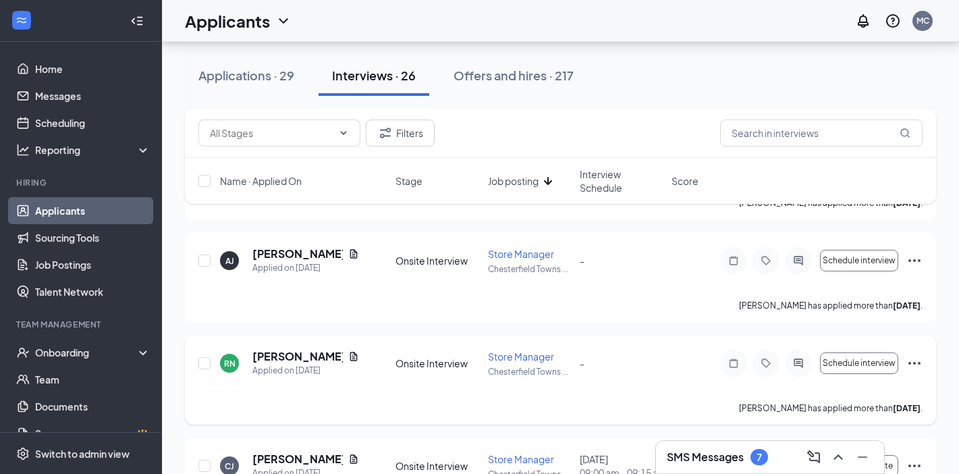
scroll to position [963, 0]
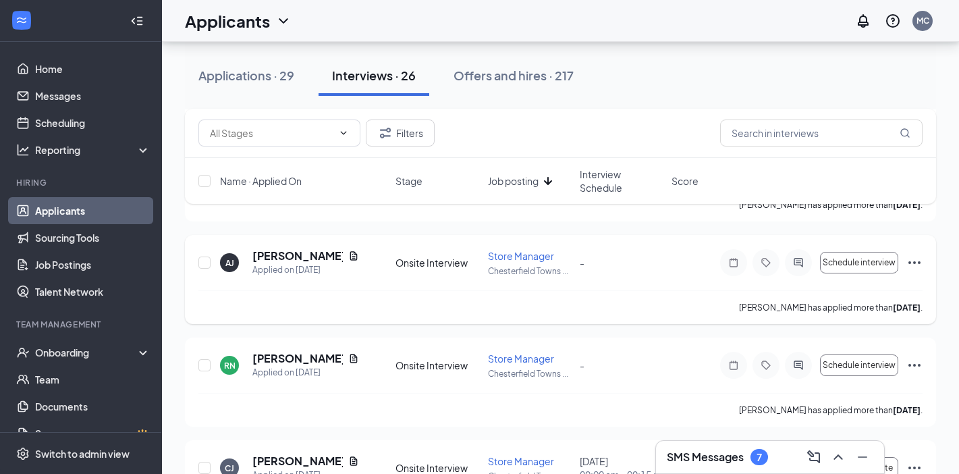
click at [915, 259] on icon "Ellipses" at bounding box center [914, 262] width 16 height 16
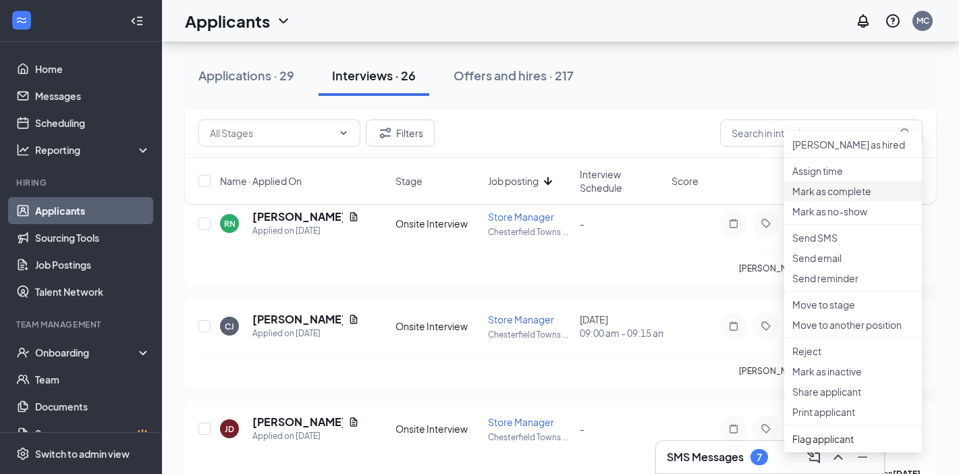
scroll to position [1104, 0]
click at [821, 358] on p "Reject" at bounding box center [852, 351] width 121 height 13
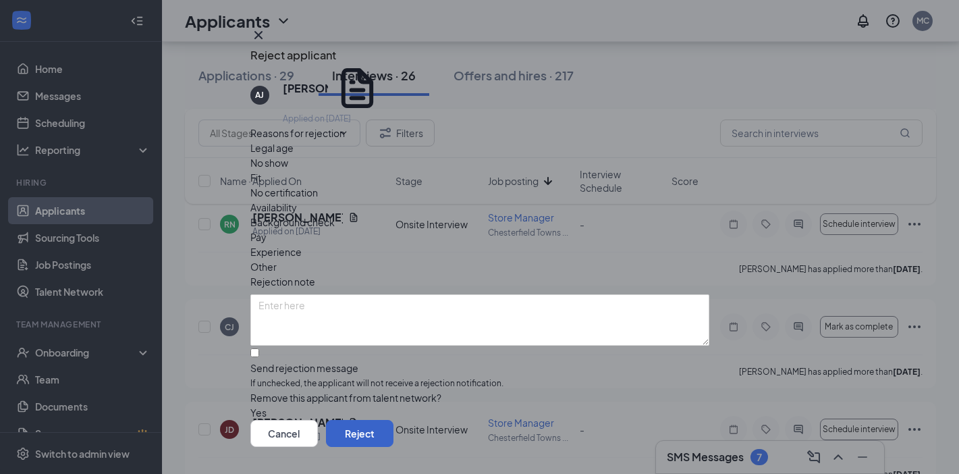
click at [394, 420] on button "Reject" at bounding box center [359, 433] width 67 height 27
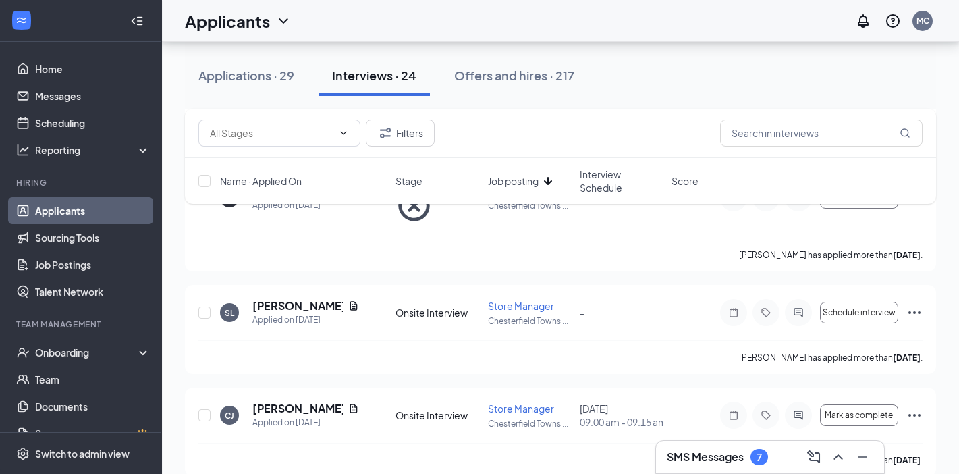
scroll to position [938, 0]
click at [913, 305] on icon "Ellipses" at bounding box center [914, 313] width 16 height 16
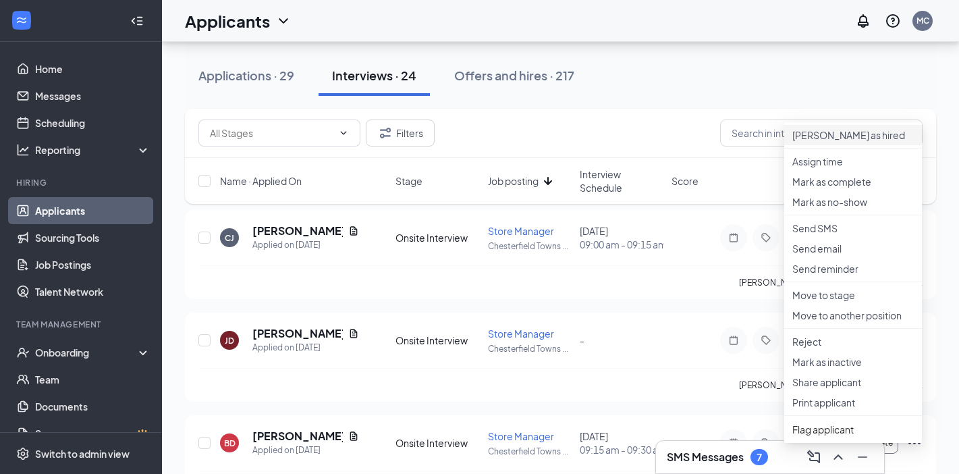
scroll to position [1115, 0]
click at [827, 349] on p "Reject" at bounding box center [852, 341] width 121 height 13
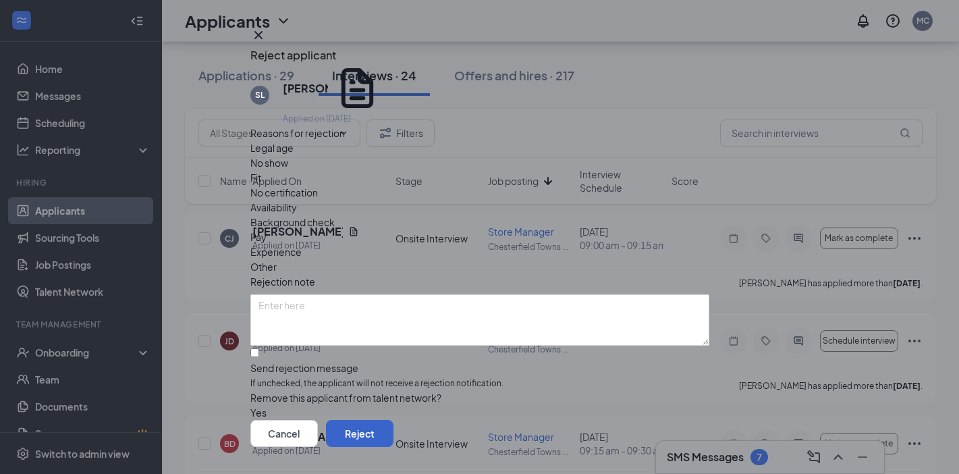
click at [394, 420] on button "Reject" at bounding box center [359, 433] width 67 height 27
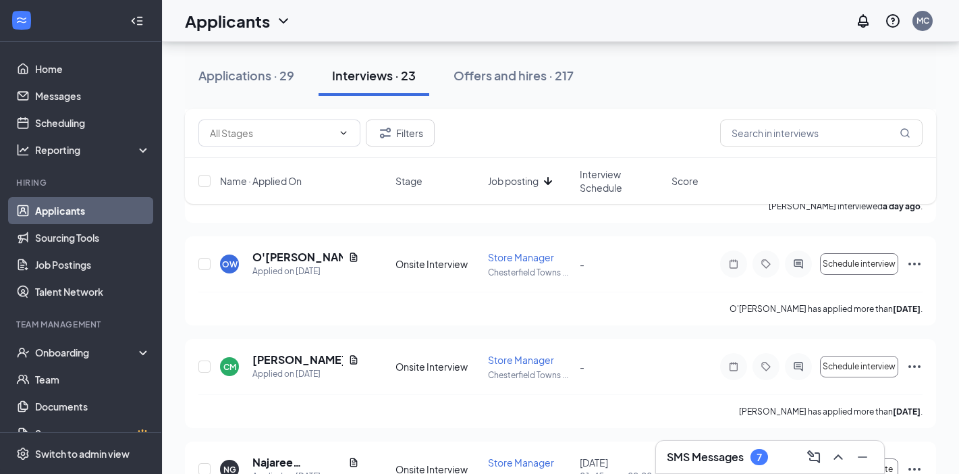
scroll to position [451, 0]
click at [917, 259] on icon "Ellipses" at bounding box center [914, 262] width 16 height 16
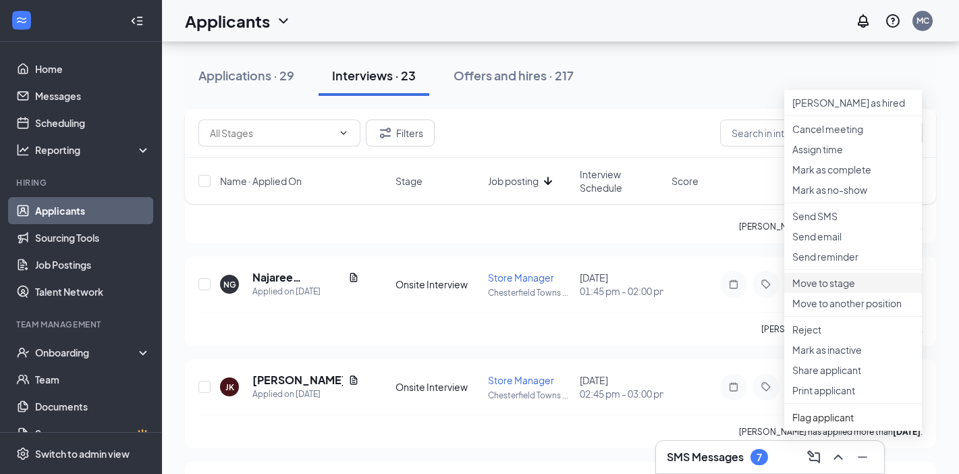
scroll to position [641, 0]
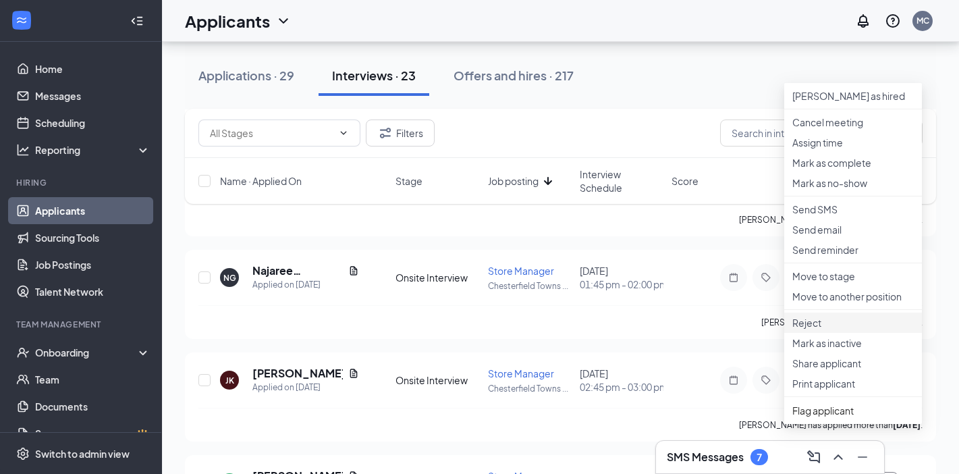
click at [827, 329] on p "Reject" at bounding box center [852, 322] width 121 height 13
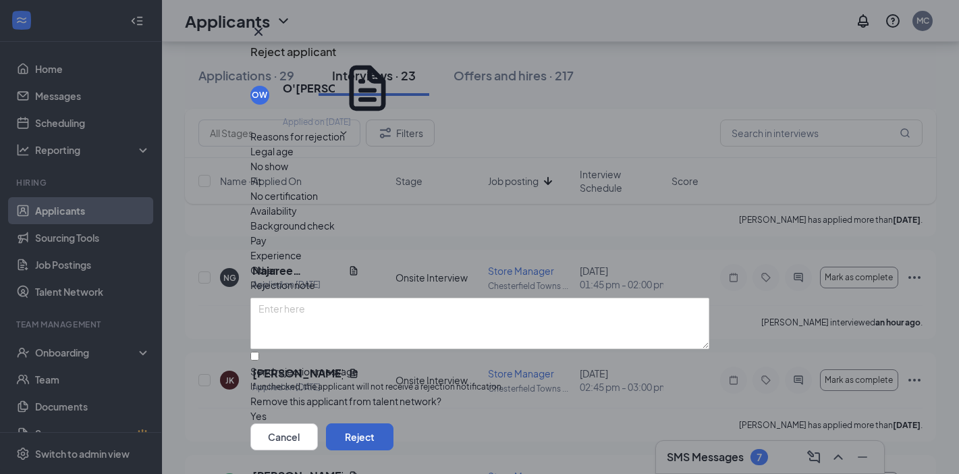
click at [394, 423] on button "Reject" at bounding box center [359, 436] width 67 height 27
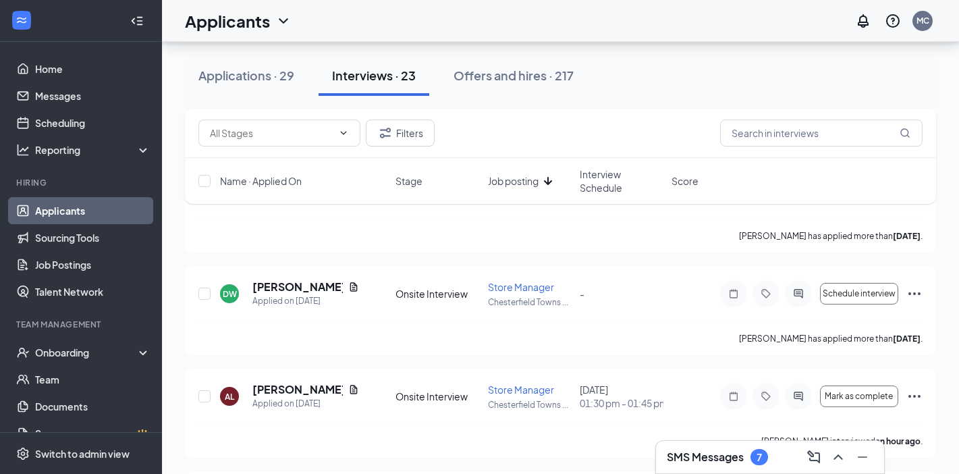
scroll to position [0, 0]
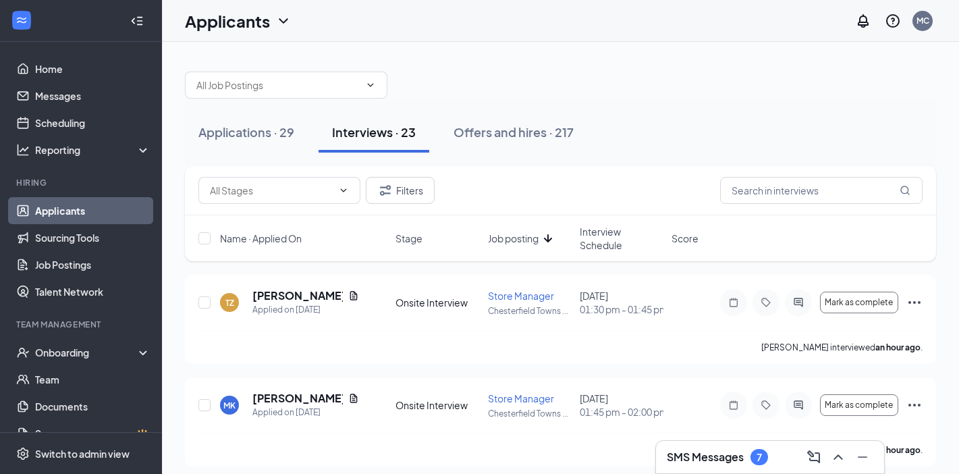
click at [302, 237] on span "Name · Applied On" at bounding box center [261, 238] width 82 height 13
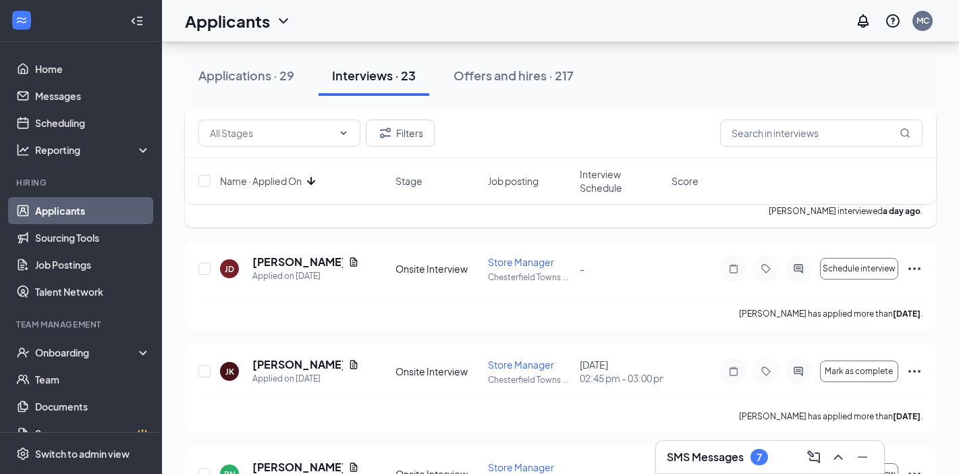
scroll to position [938, 0]
click at [914, 265] on icon "Ellipses" at bounding box center [914, 267] width 16 height 16
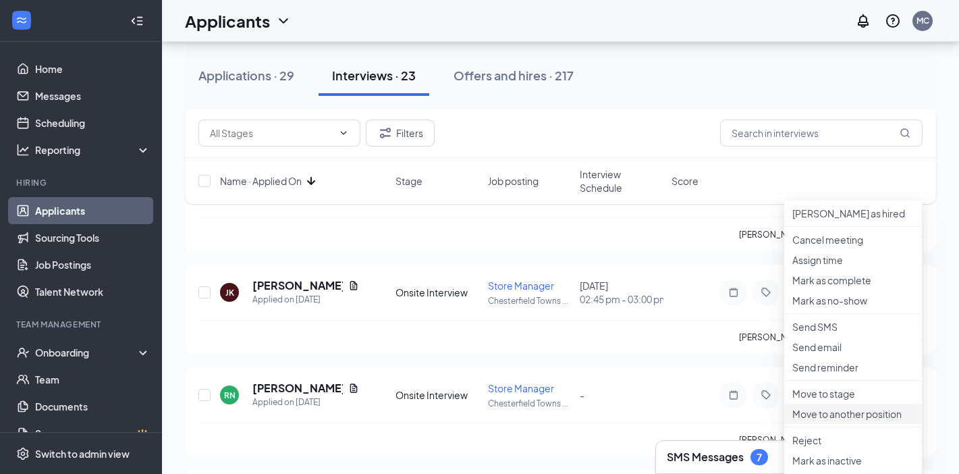
scroll to position [1084, 0]
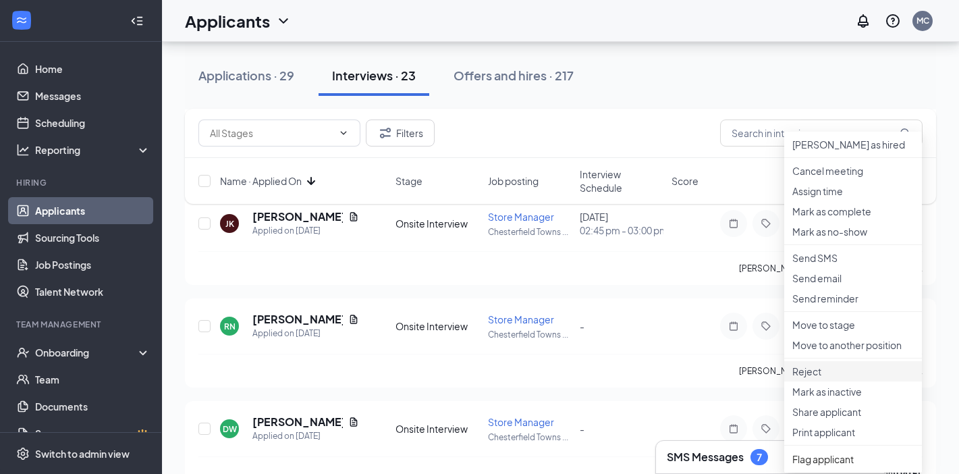
click at [814, 378] on p "Reject" at bounding box center [852, 370] width 121 height 13
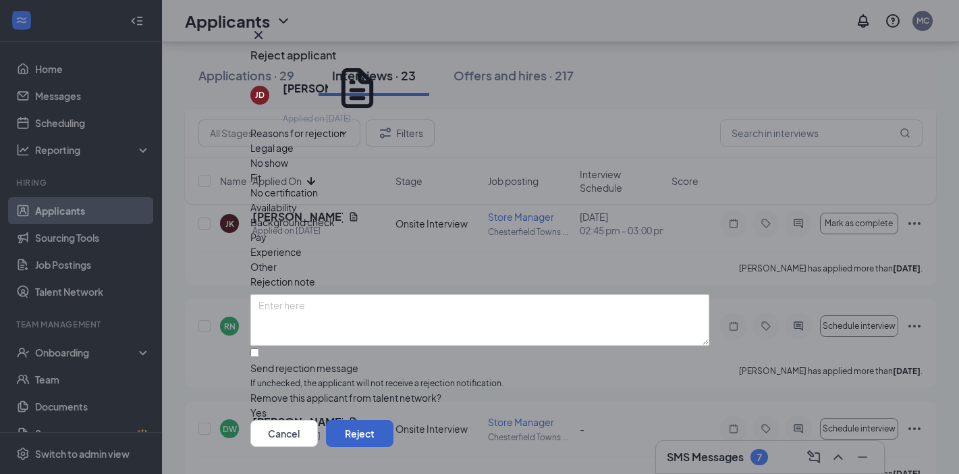
click at [394, 420] on button "Reject" at bounding box center [359, 433] width 67 height 27
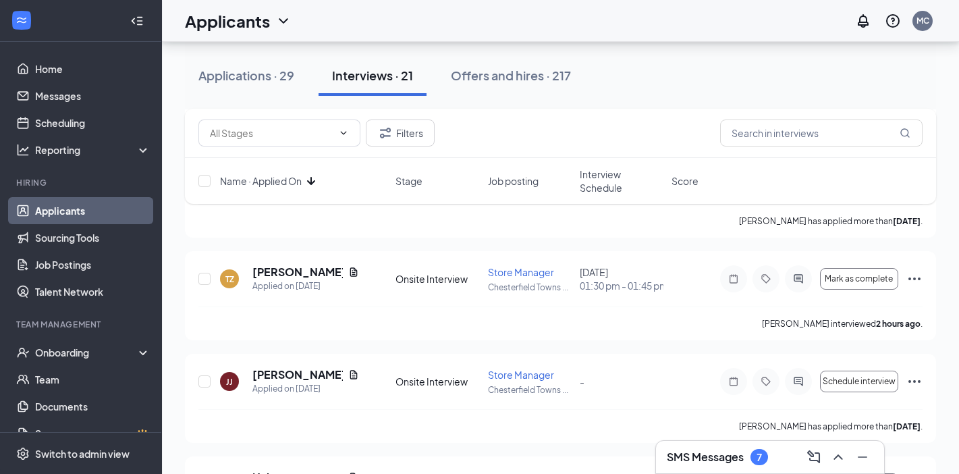
scroll to position [1696, 0]
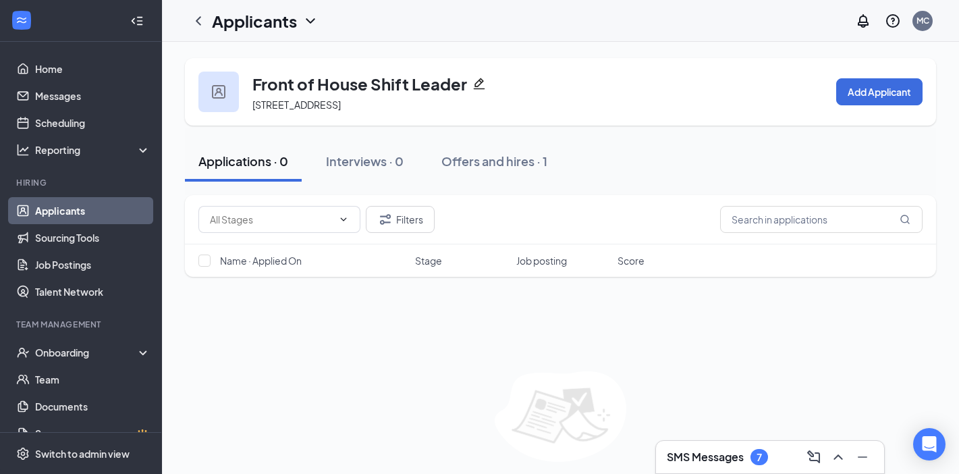
click at [55, 215] on link "Applicants" at bounding box center [92, 210] width 115 height 27
